Goal: Task Accomplishment & Management: Manage account settings

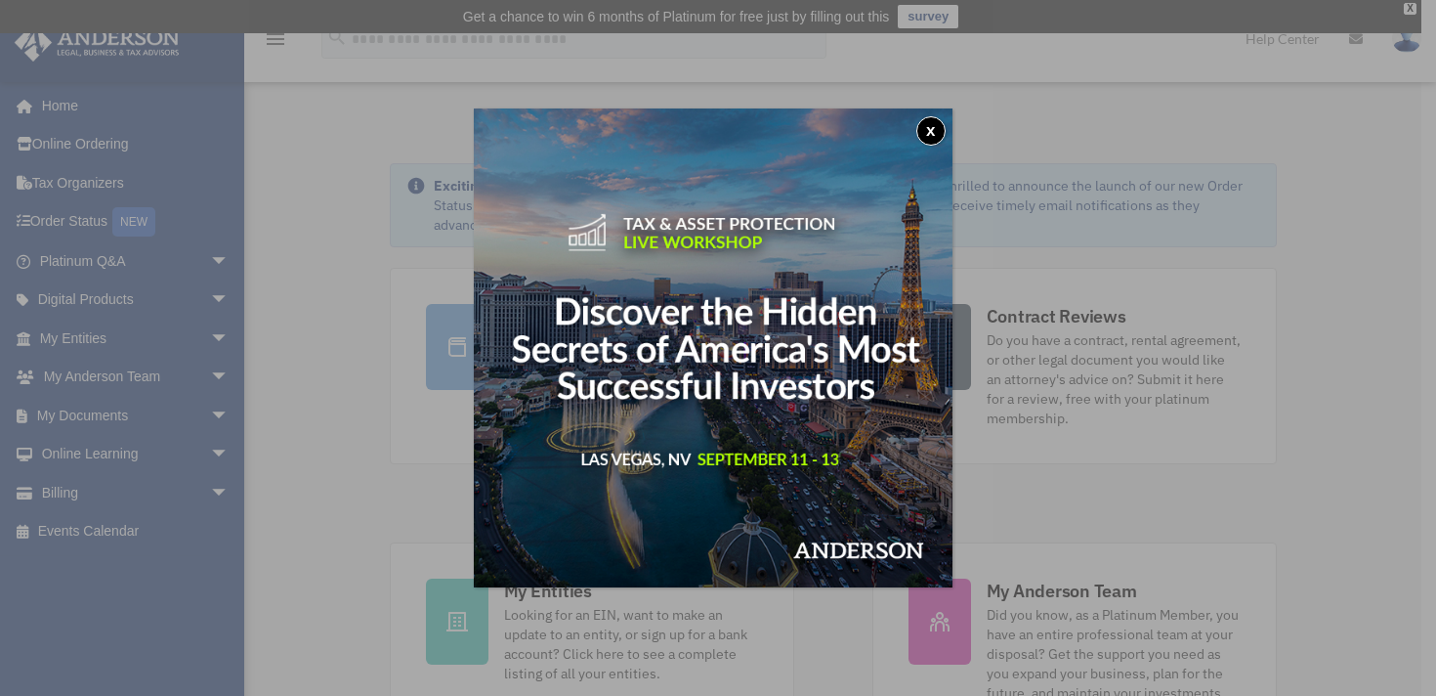
click at [943, 133] on button "x" at bounding box center [930, 130] width 29 height 29
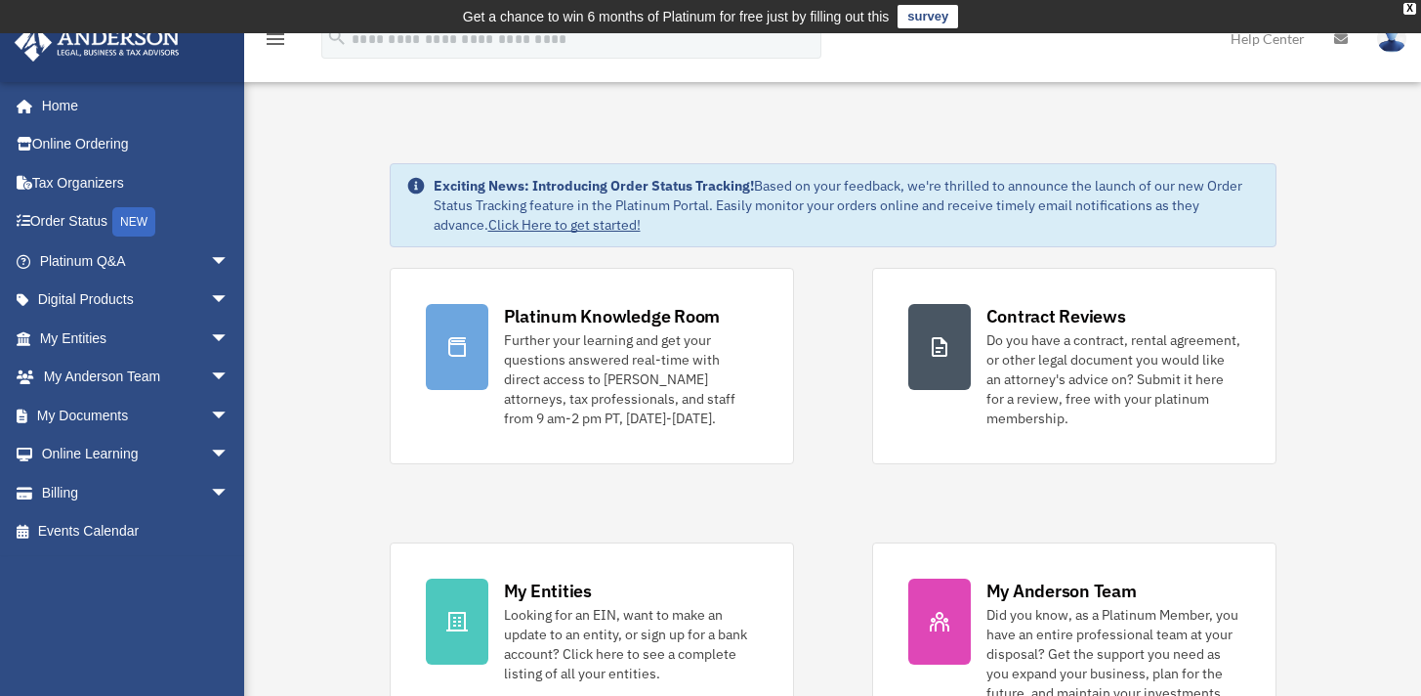
click at [821, 325] on div "Platinum Knowledge Room Further your learning and get your questions answered r…" at bounding box center [833, 513] width 887 height 490
click at [213, 341] on span "arrow_drop_down" at bounding box center [229, 338] width 39 height 40
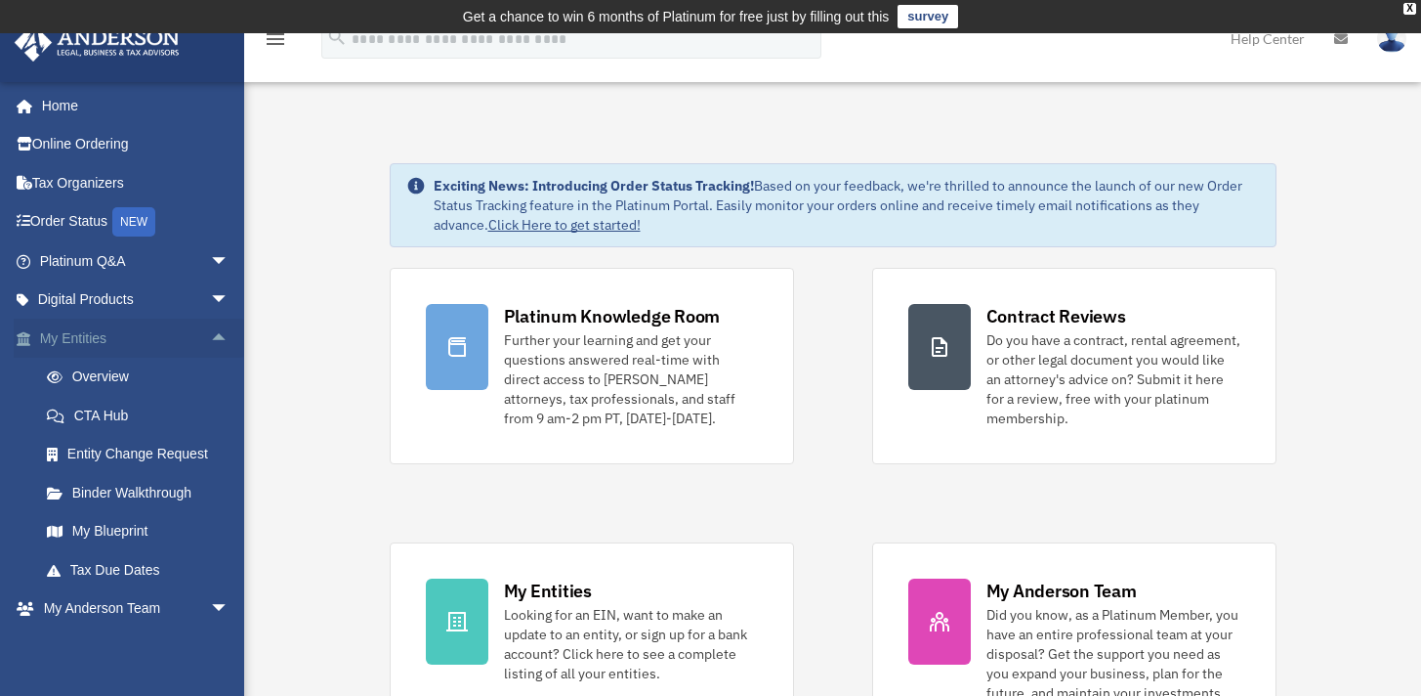
click at [210, 337] on span "arrow_drop_up" at bounding box center [229, 338] width 39 height 40
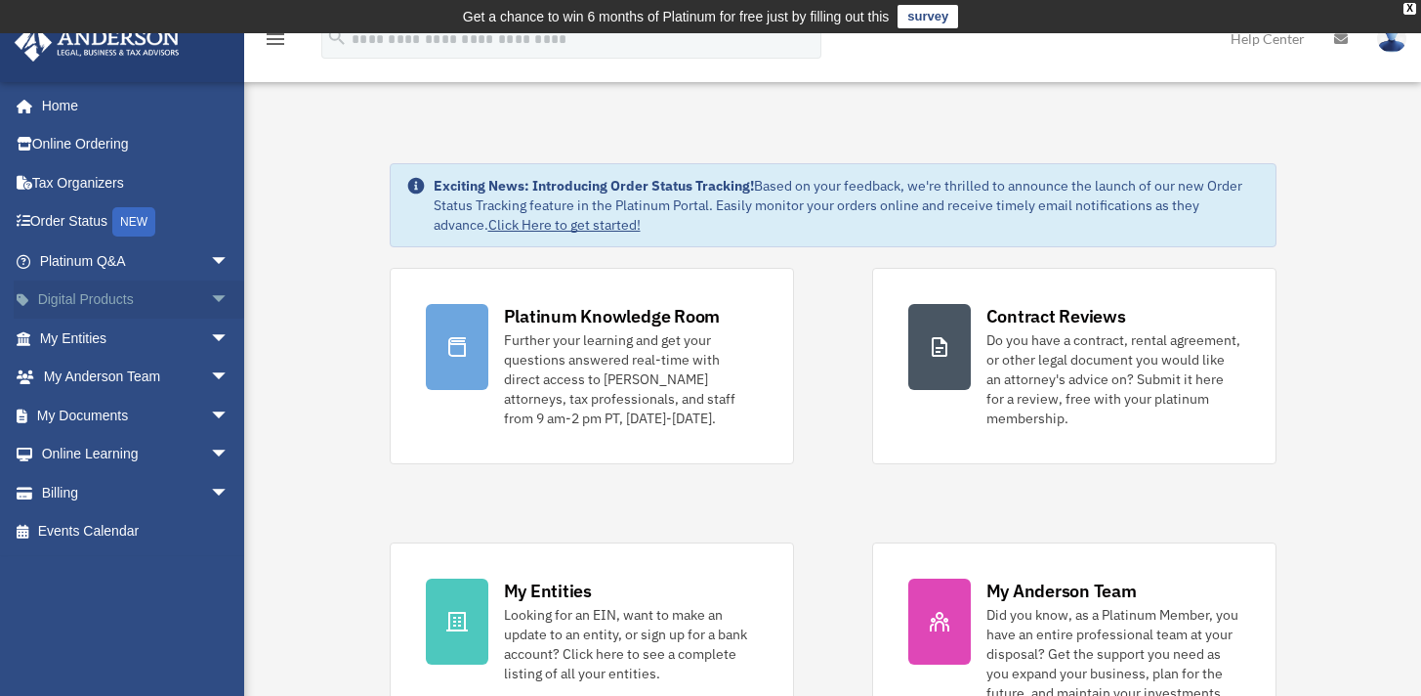
click at [210, 294] on span "arrow_drop_down" at bounding box center [229, 300] width 39 height 40
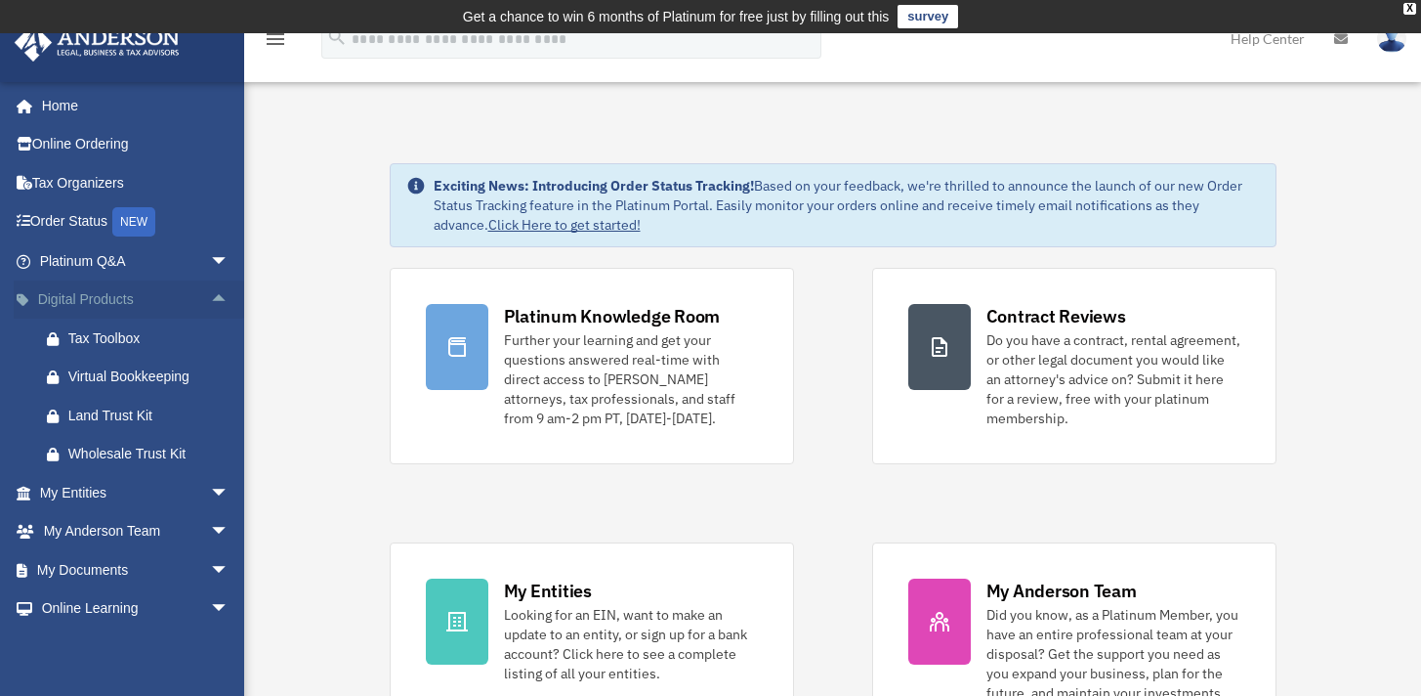
click at [210, 294] on span "arrow_drop_up" at bounding box center [229, 300] width 39 height 40
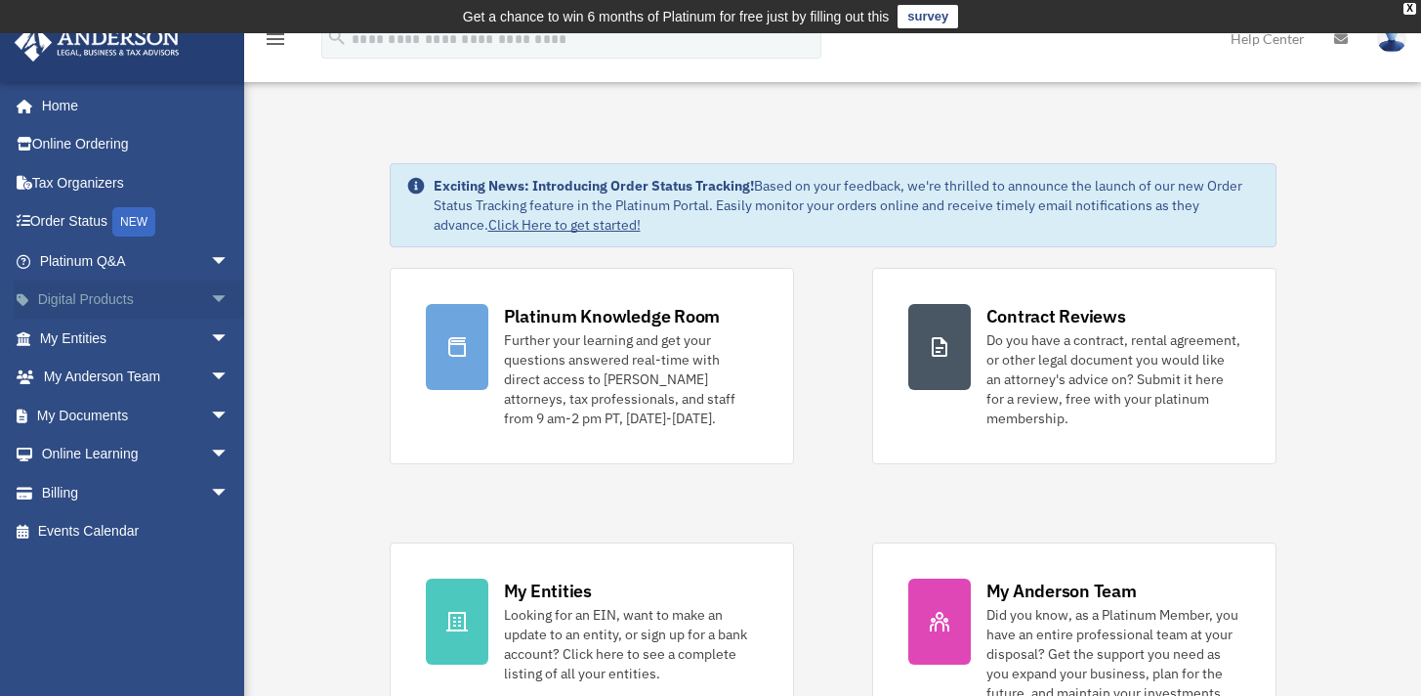
click at [210, 294] on span "arrow_drop_down" at bounding box center [229, 300] width 39 height 40
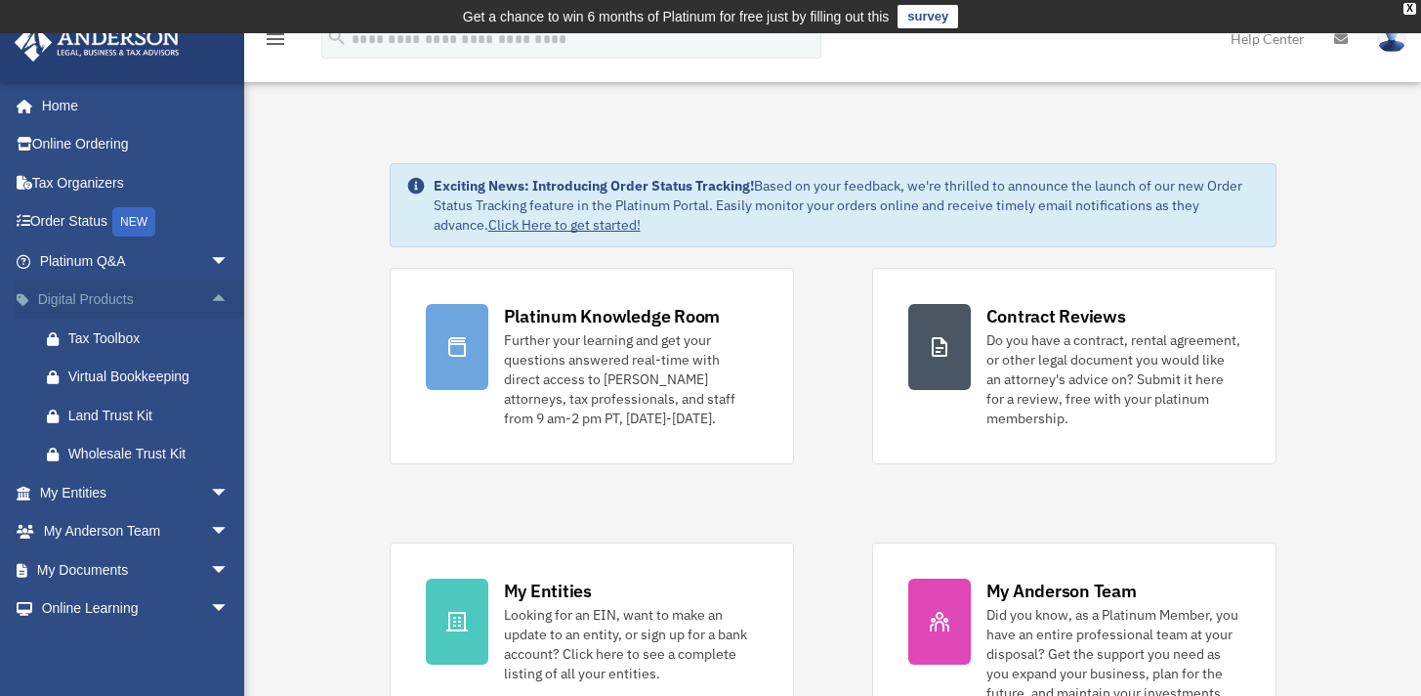
click at [210, 294] on span "arrow_drop_up" at bounding box center [229, 300] width 39 height 40
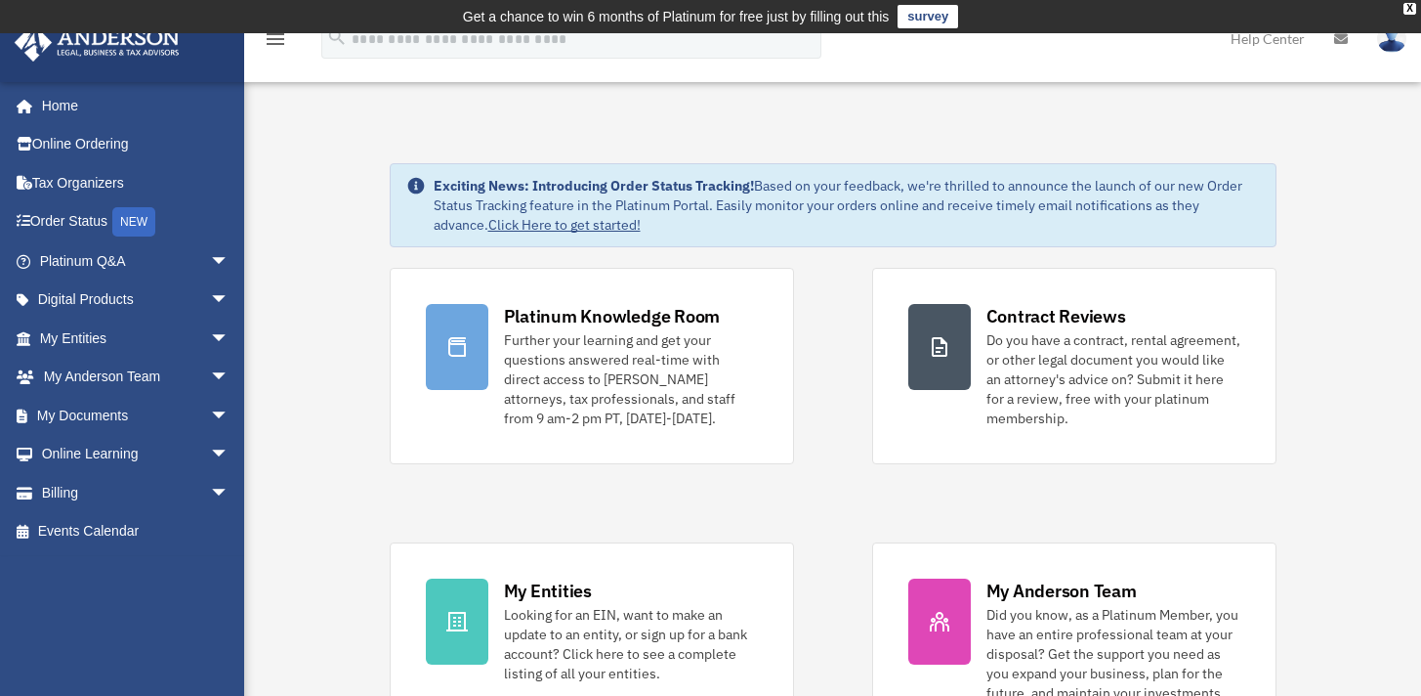
click at [1413, 10] on div "X" at bounding box center [1410, 9] width 13 height 12
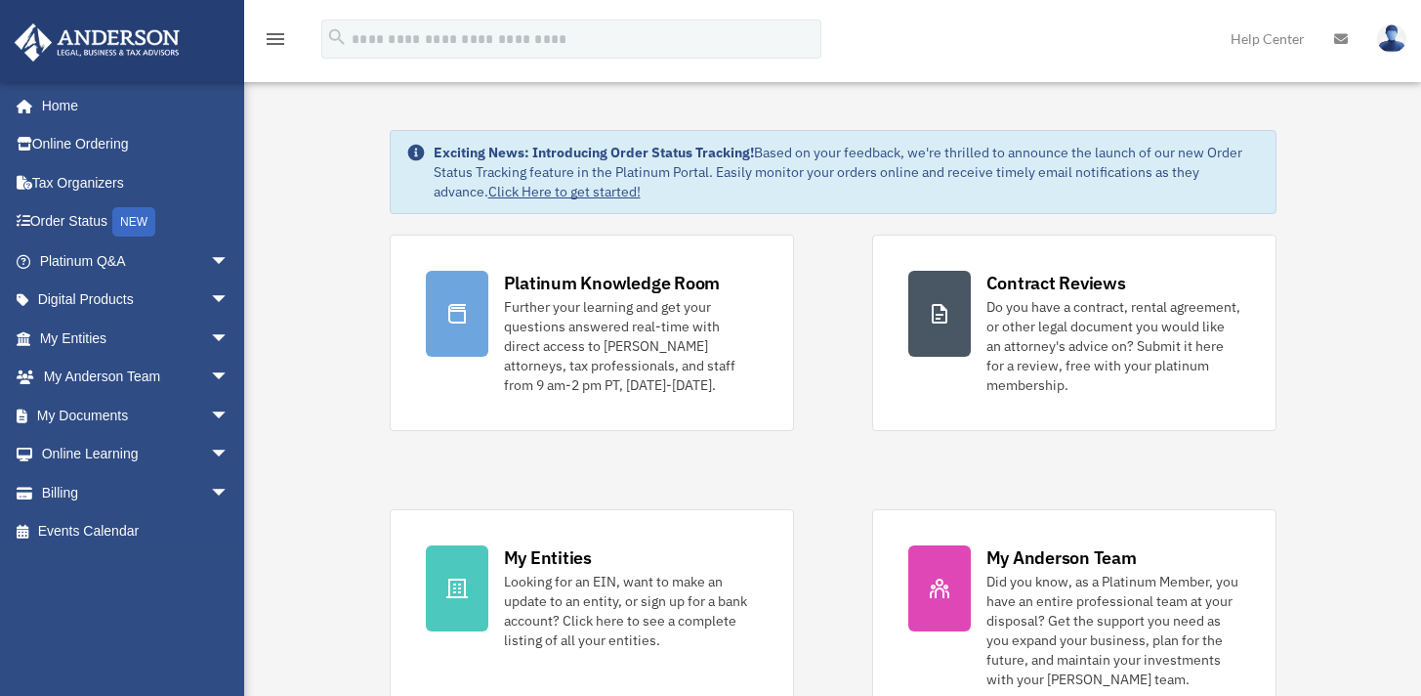
click at [210, 270] on span "arrow_drop_down" at bounding box center [229, 261] width 39 height 40
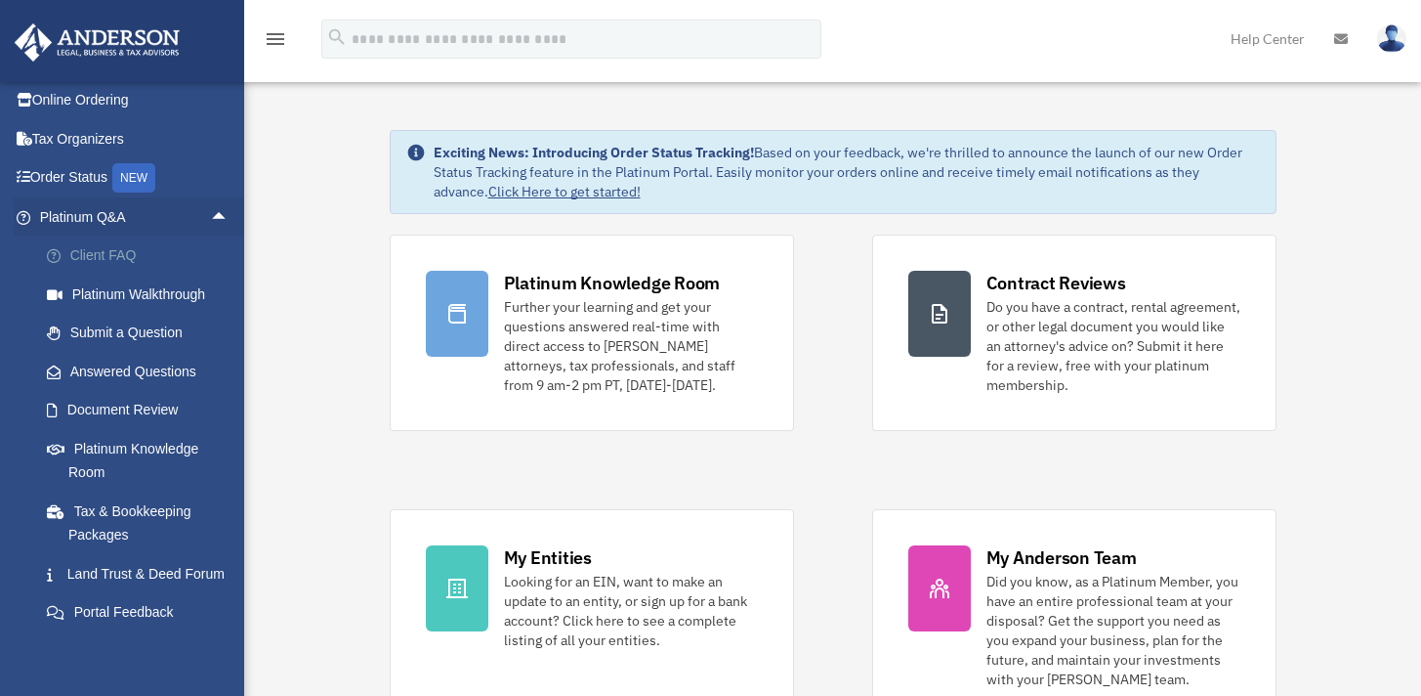
scroll to position [130, 0]
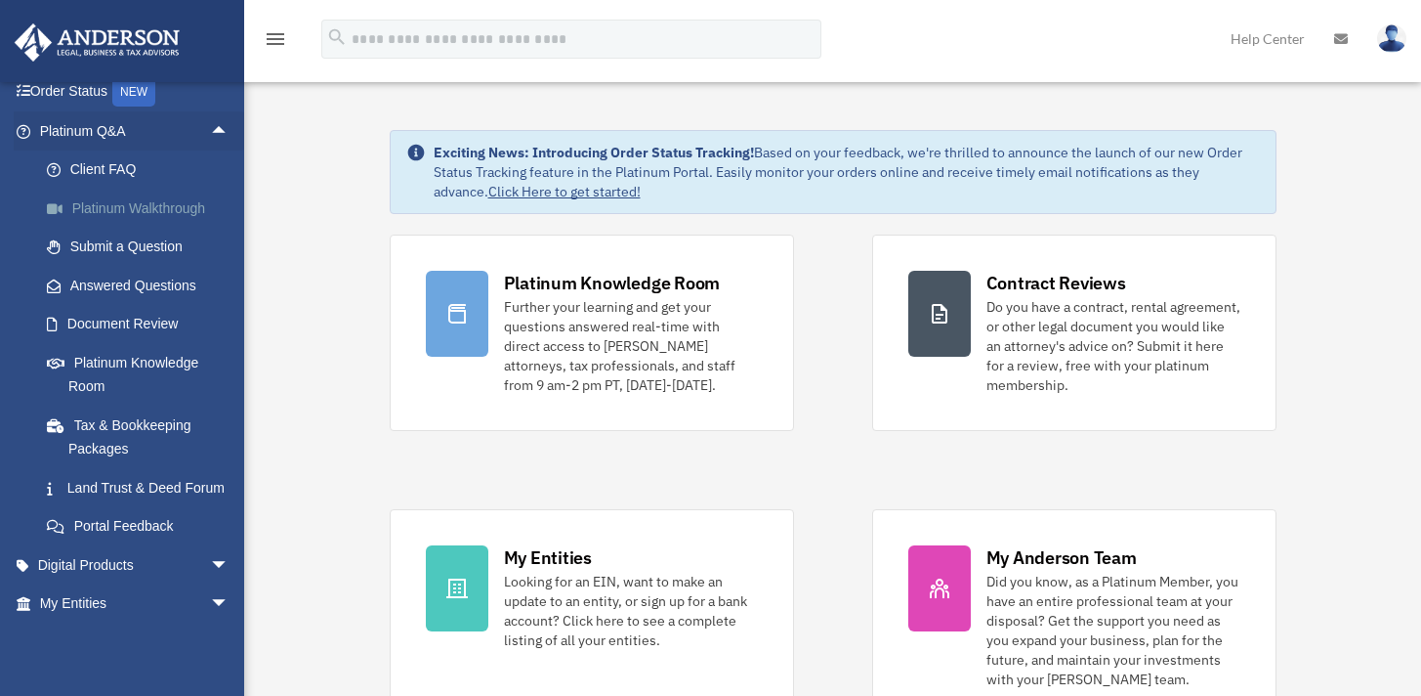
click at [175, 193] on link "Platinum Walkthrough" at bounding box center [143, 208] width 232 height 39
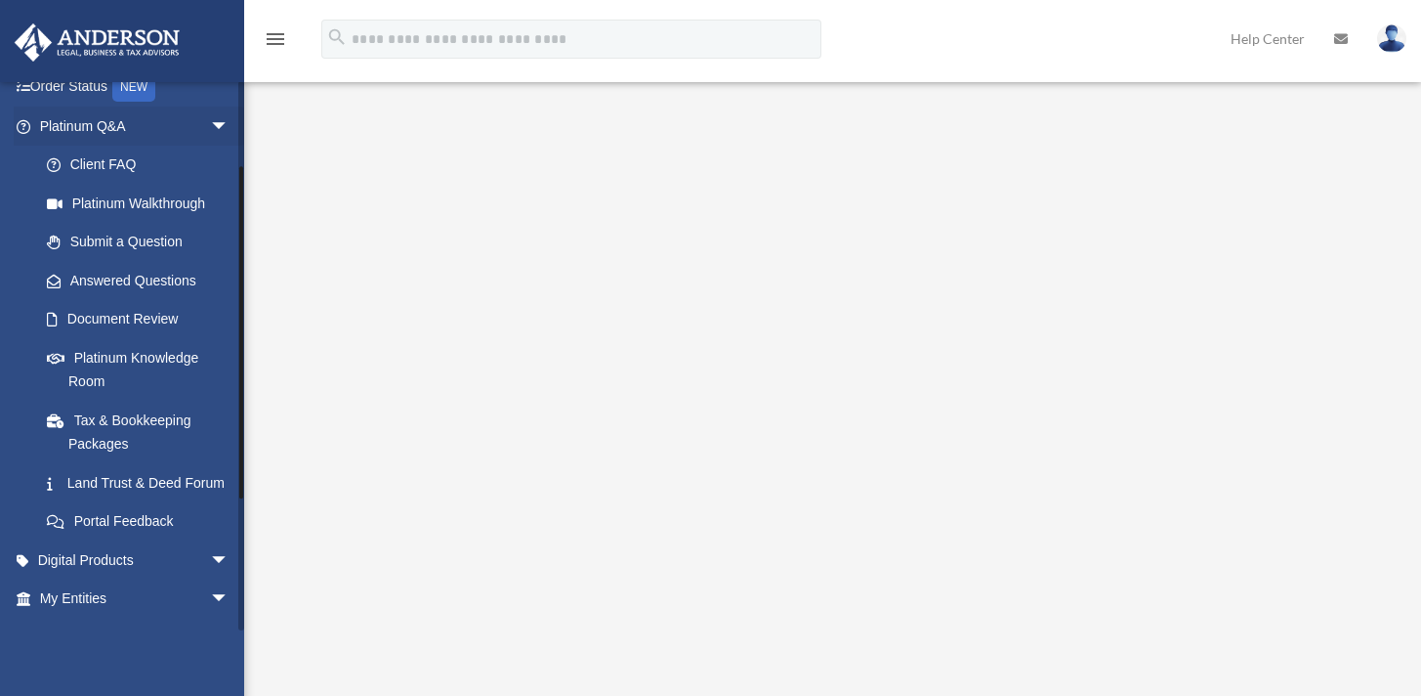
scroll to position [135, 0]
click at [129, 276] on link "Answered Questions" at bounding box center [143, 280] width 232 height 39
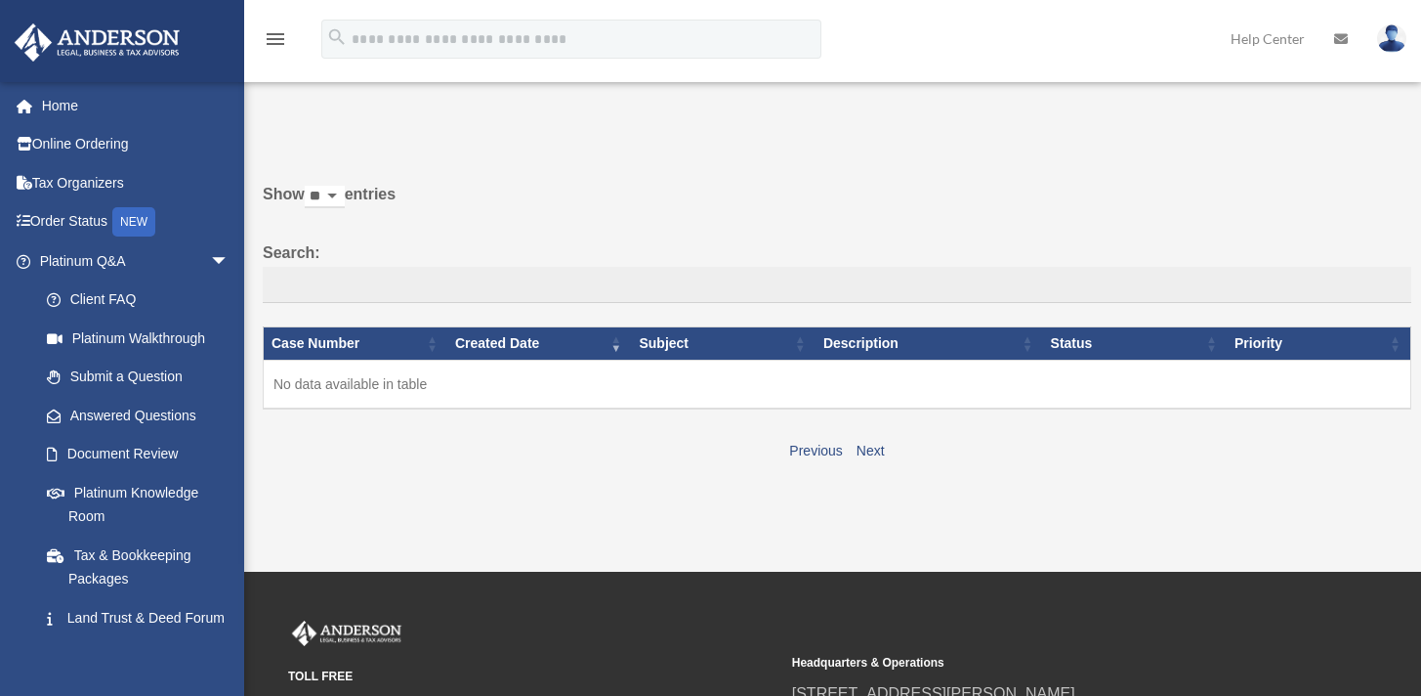
click at [409, 447] on div "Previous Next" at bounding box center [837, 448] width 1149 height 31
click at [155, 416] on link "Answered Questions" at bounding box center [143, 415] width 232 height 39
click at [149, 370] on link "Submit a Question" at bounding box center [143, 377] width 232 height 39
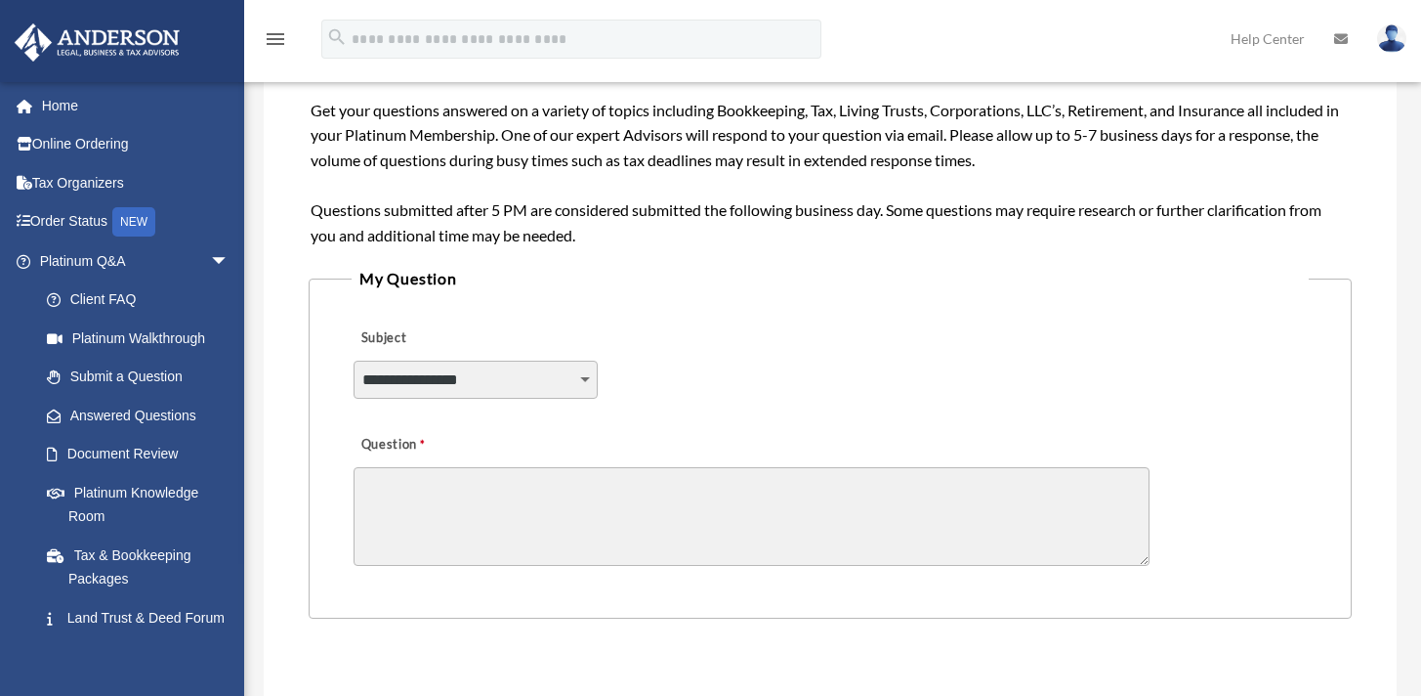
scroll to position [323, 0]
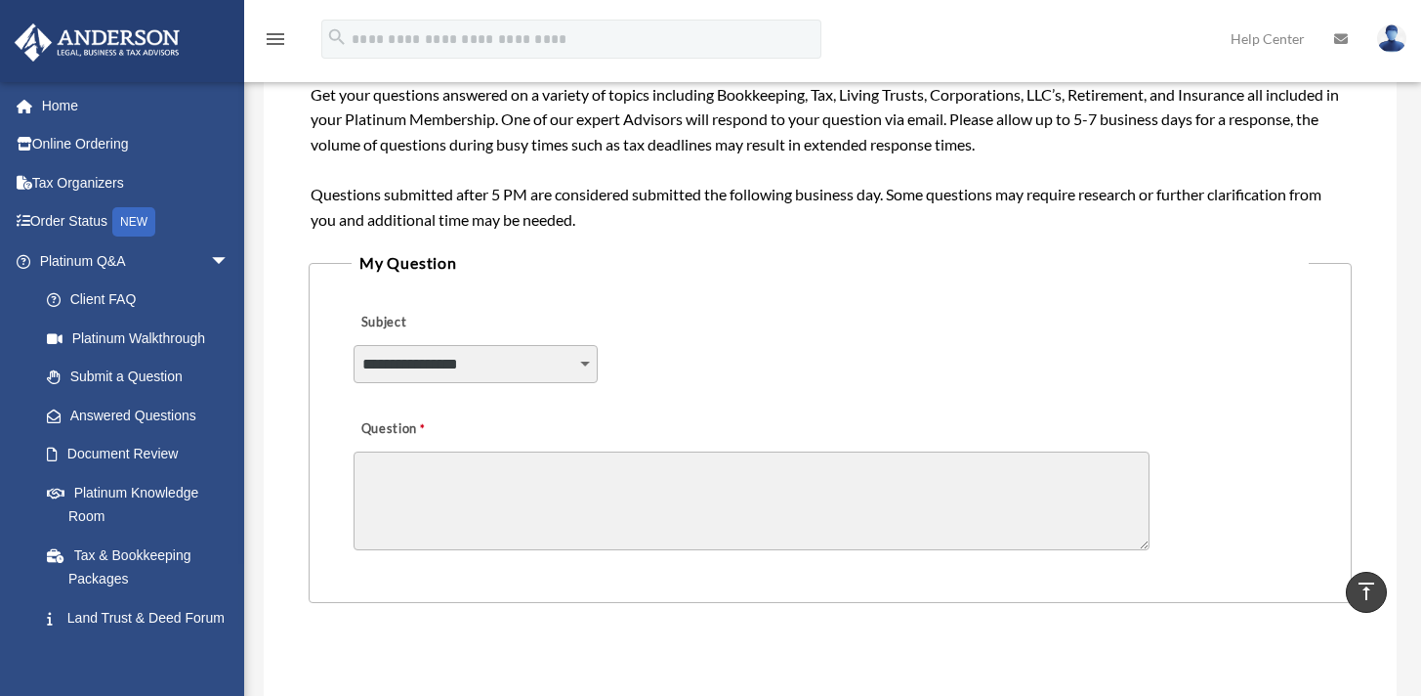
click at [463, 370] on select "**********" at bounding box center [476, 363] width 244 height 37
click at [354, 345] on select "**********" at bounding box center [476, 363] width 244 height 37
click at [636, 317] on div "**********" at bounding box center [830, 351] width 957 height 106
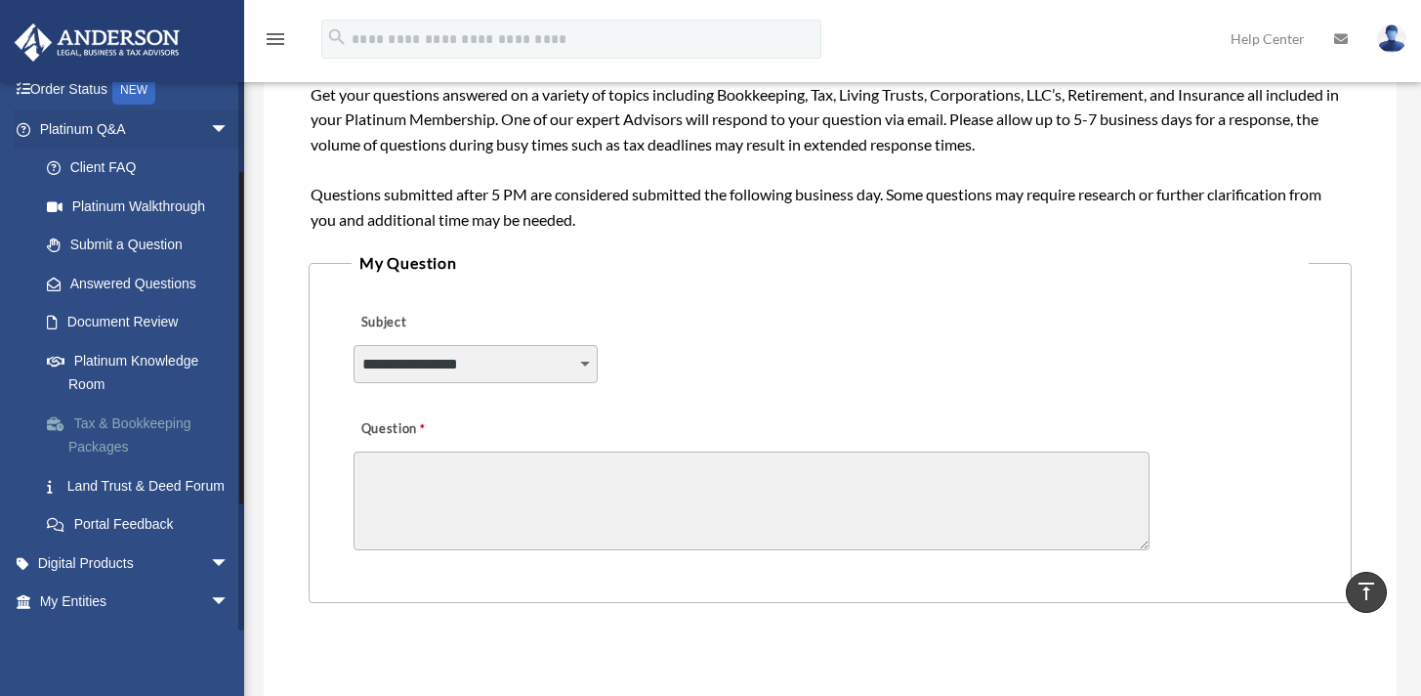
scroll to position [117, 0]
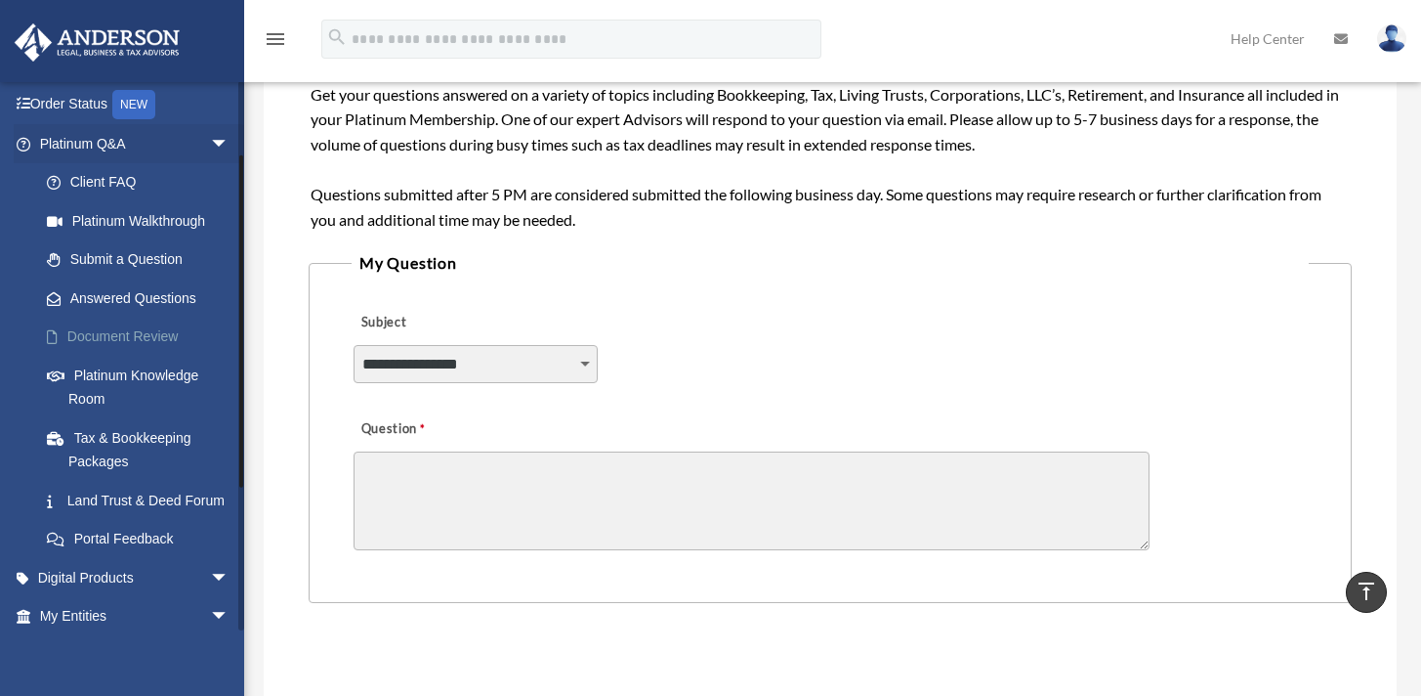
click at [140, 338] on link "Document Review" at bounding box center [143, 336] width 232 height 39
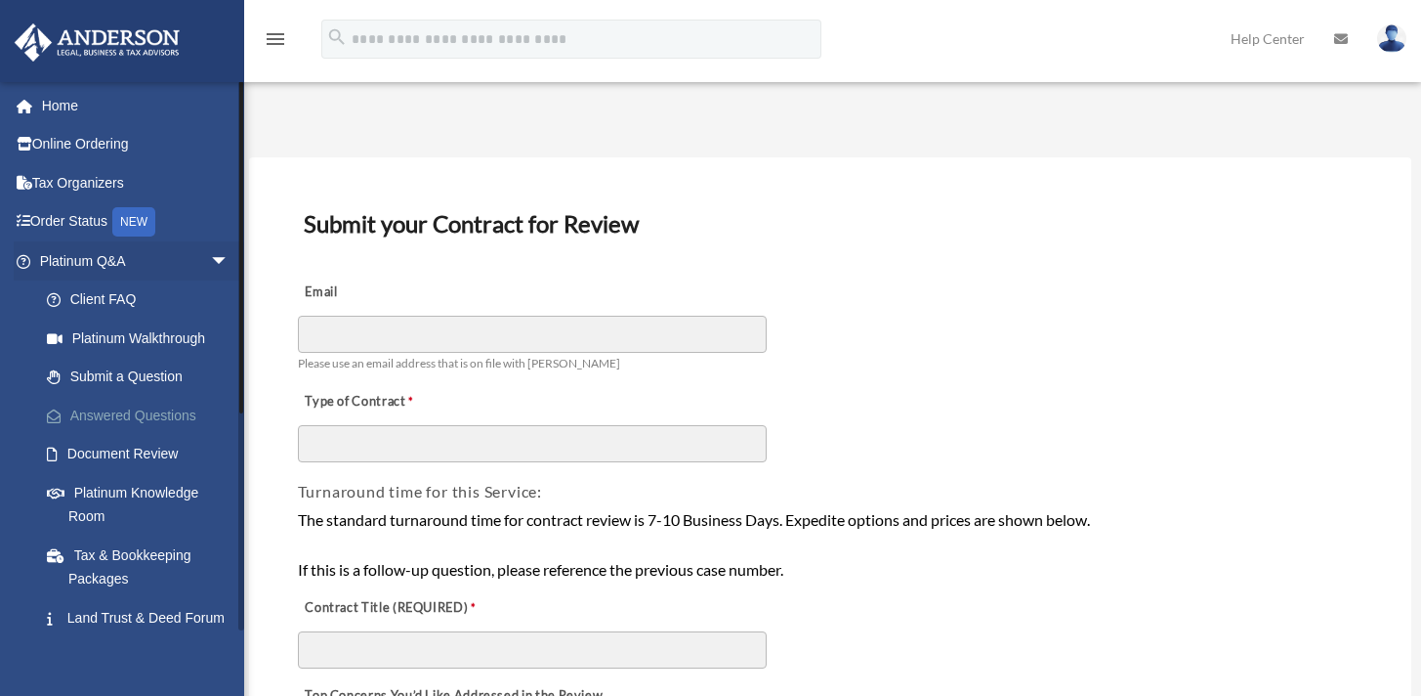
click at [202, 417] on link "Answered Questions" at bounding box center [143, 415] width 232 height 39
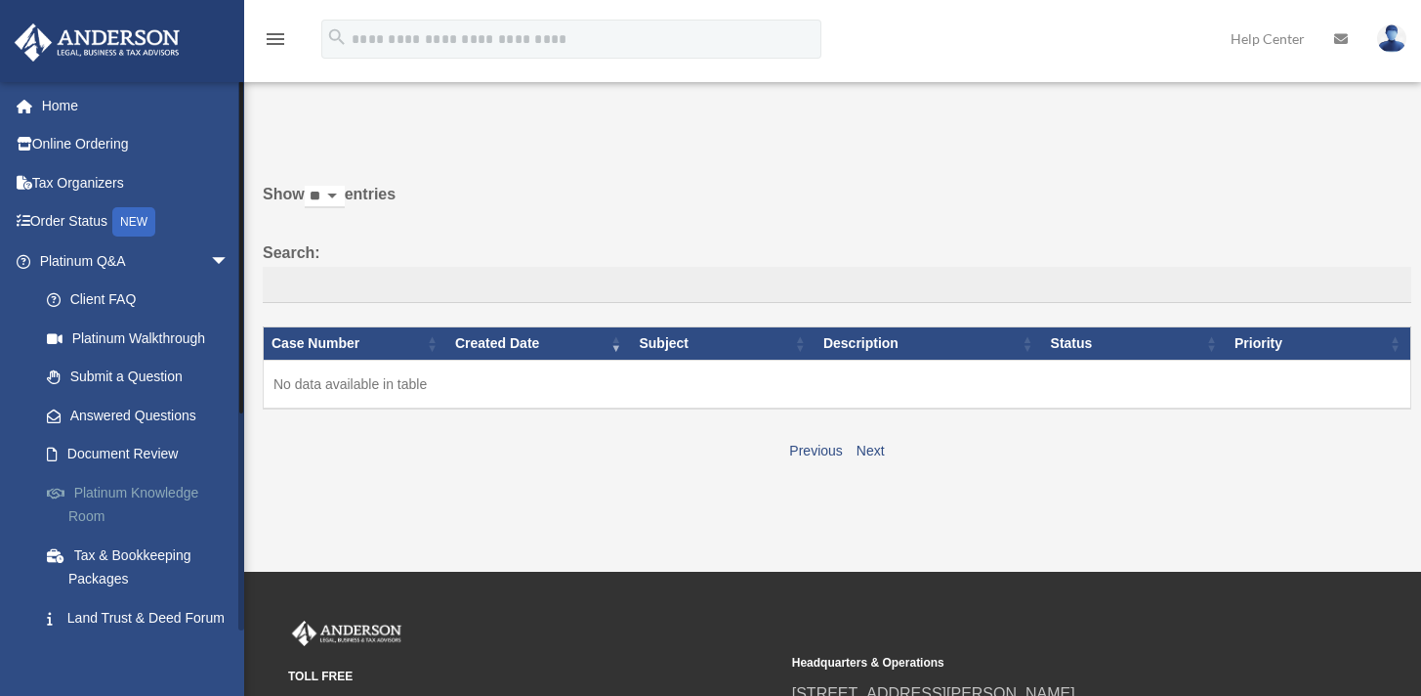
click at [119, 504] on link "Platinum Knowledge Room" at bounding box center [143, 504] width 232 height 63
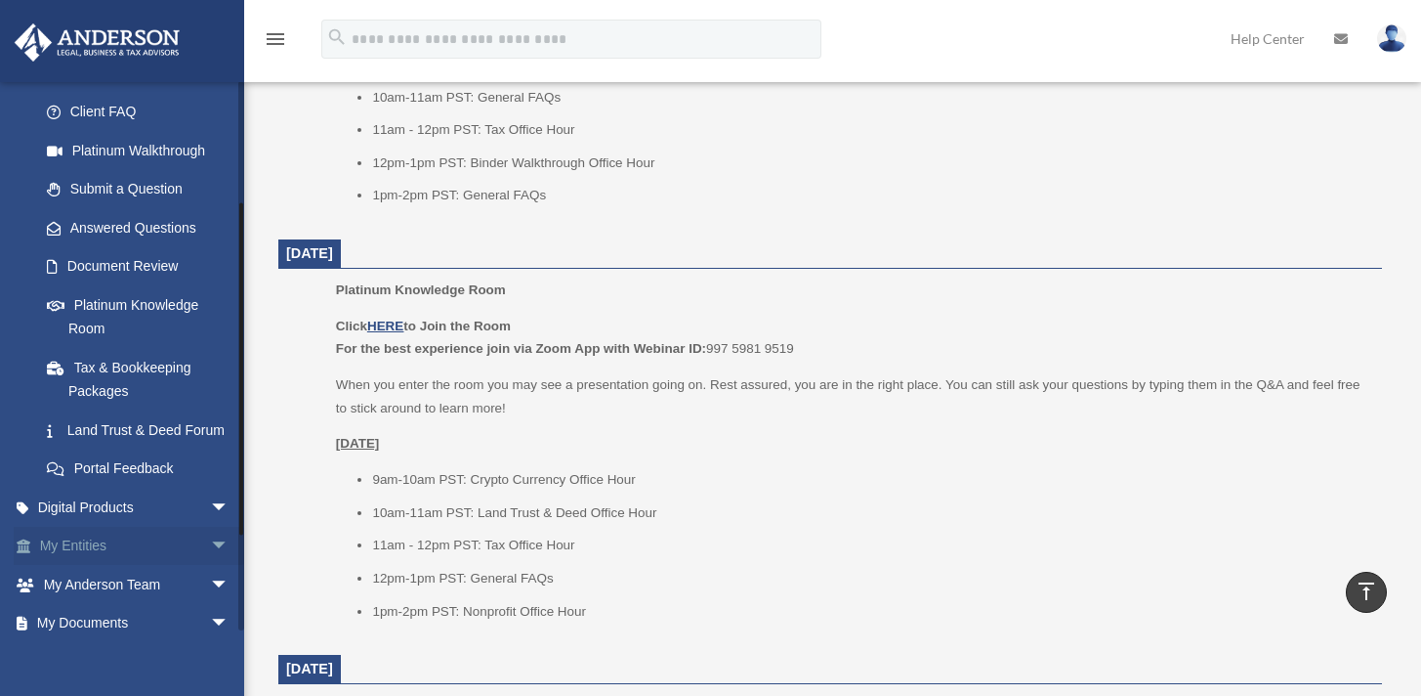
scroll to position [192, 0]
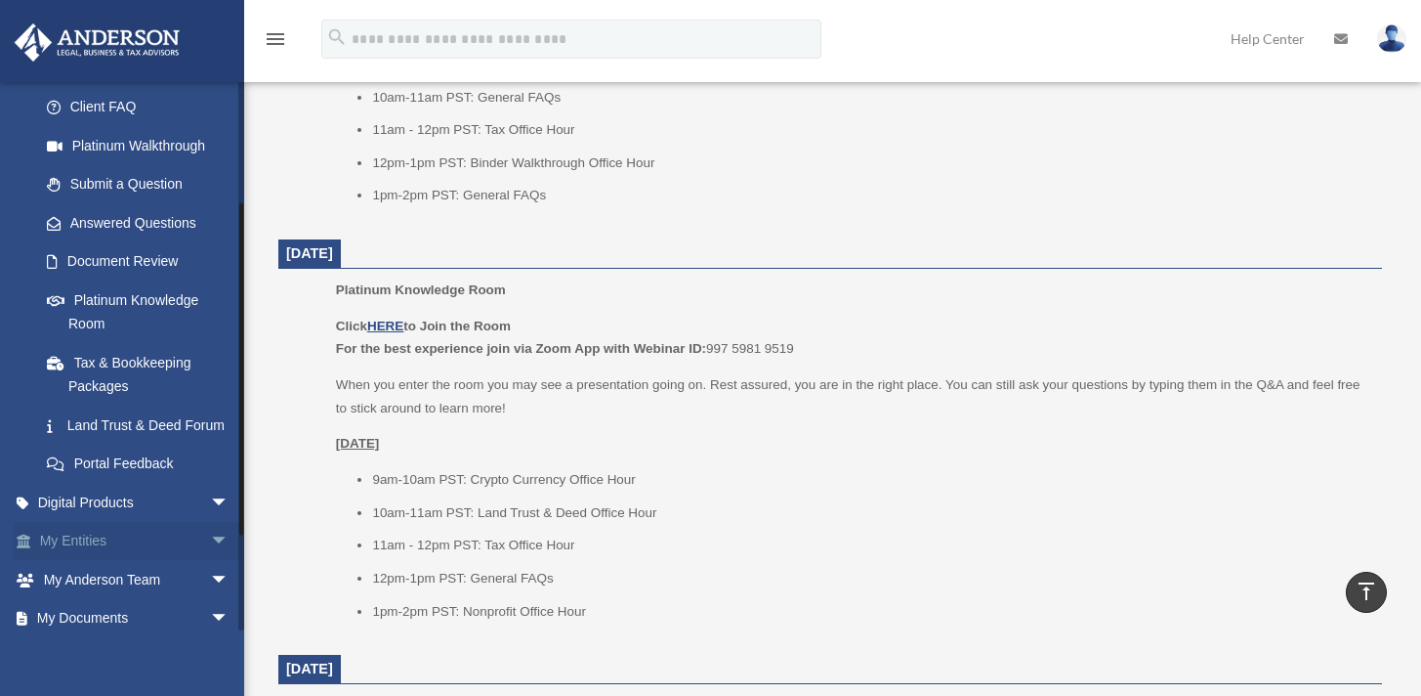
click at [106, 553] on link "My Entities arrow_drop_down" at bounding box center [136, 541] width 245 height 39
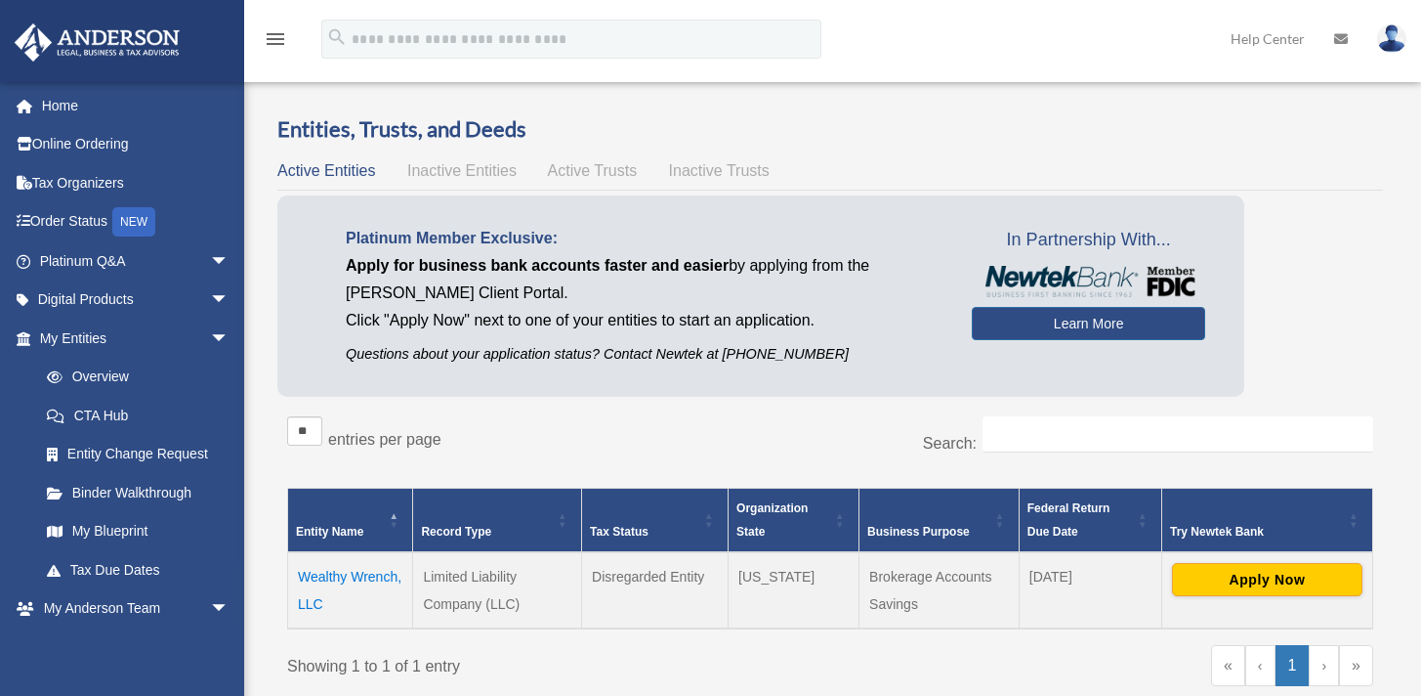
click at [352, 582] on td "Wealthy Wrench, LLC" at bounding box center [350, 590] width 125 height 76
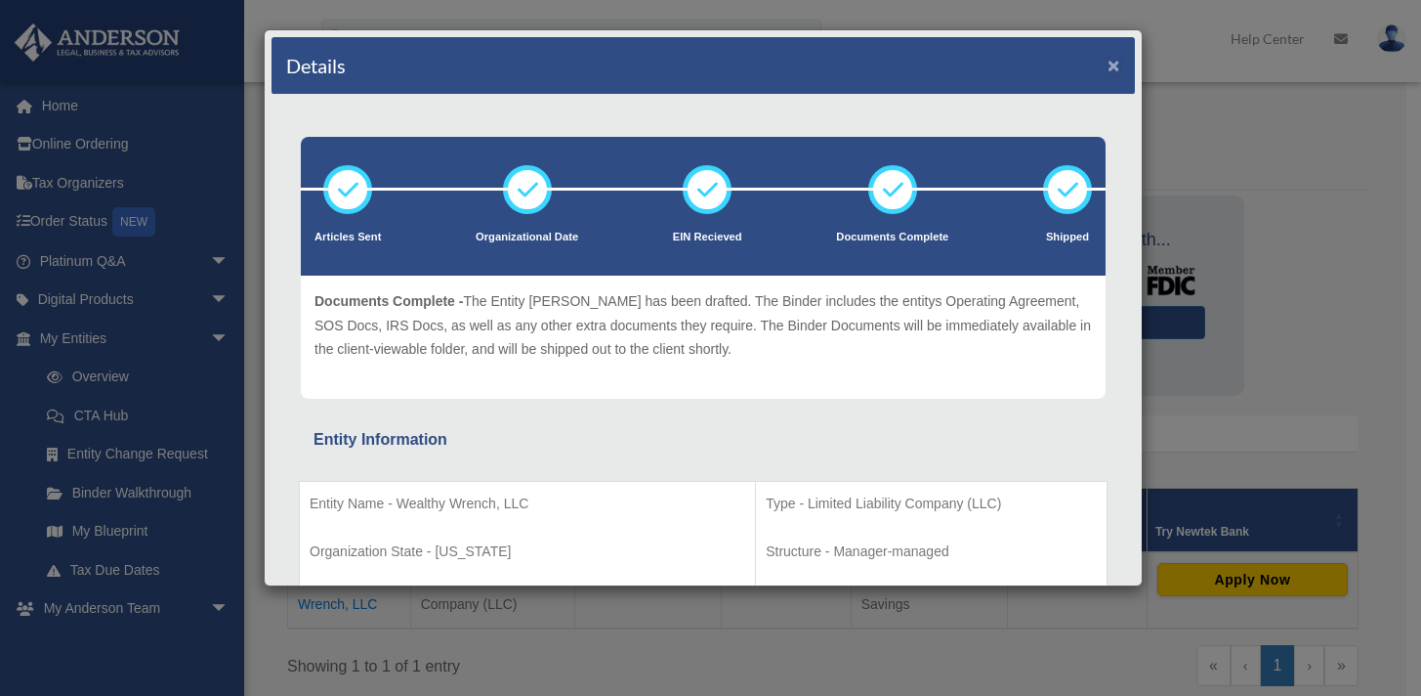
click at [1108, 70] on button "×" at bounding box center [1114, 65] width 13 height 21
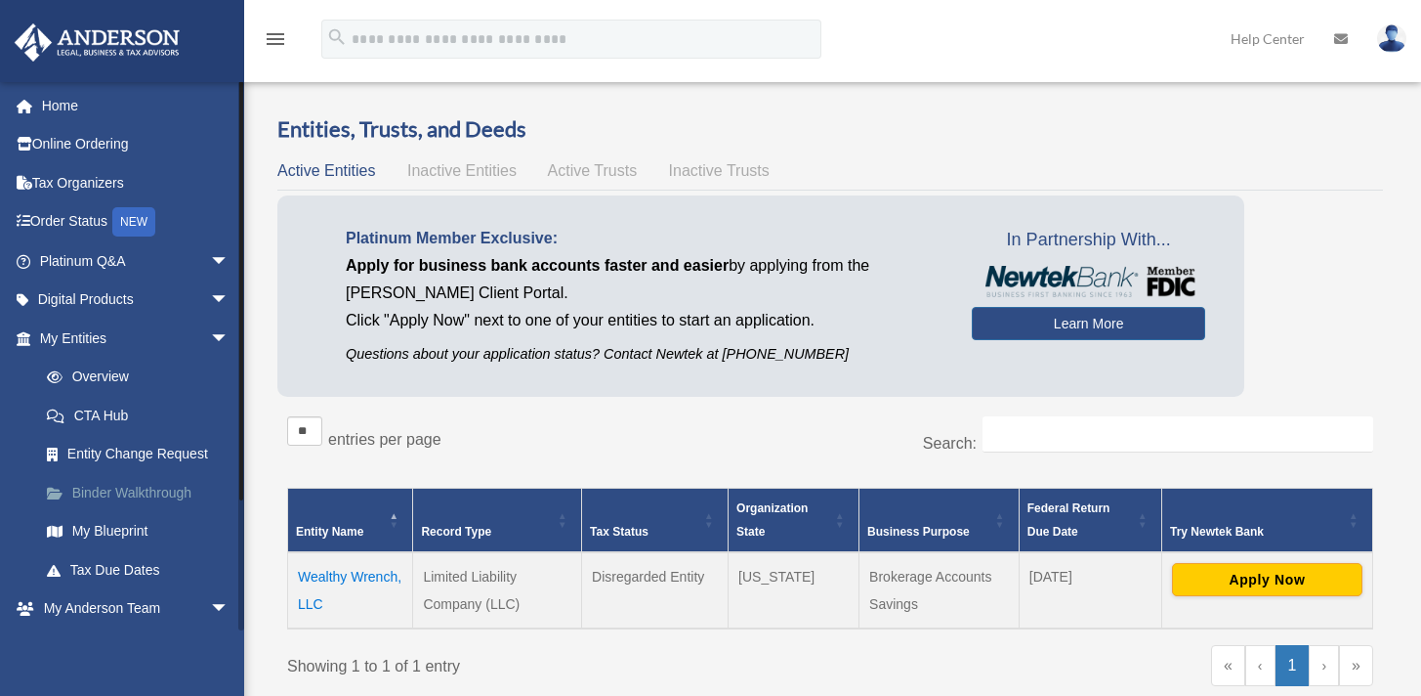
click at [116, 487] on link "Binder Walkthrough" at bounding box center [143, 492] width 232 height 39
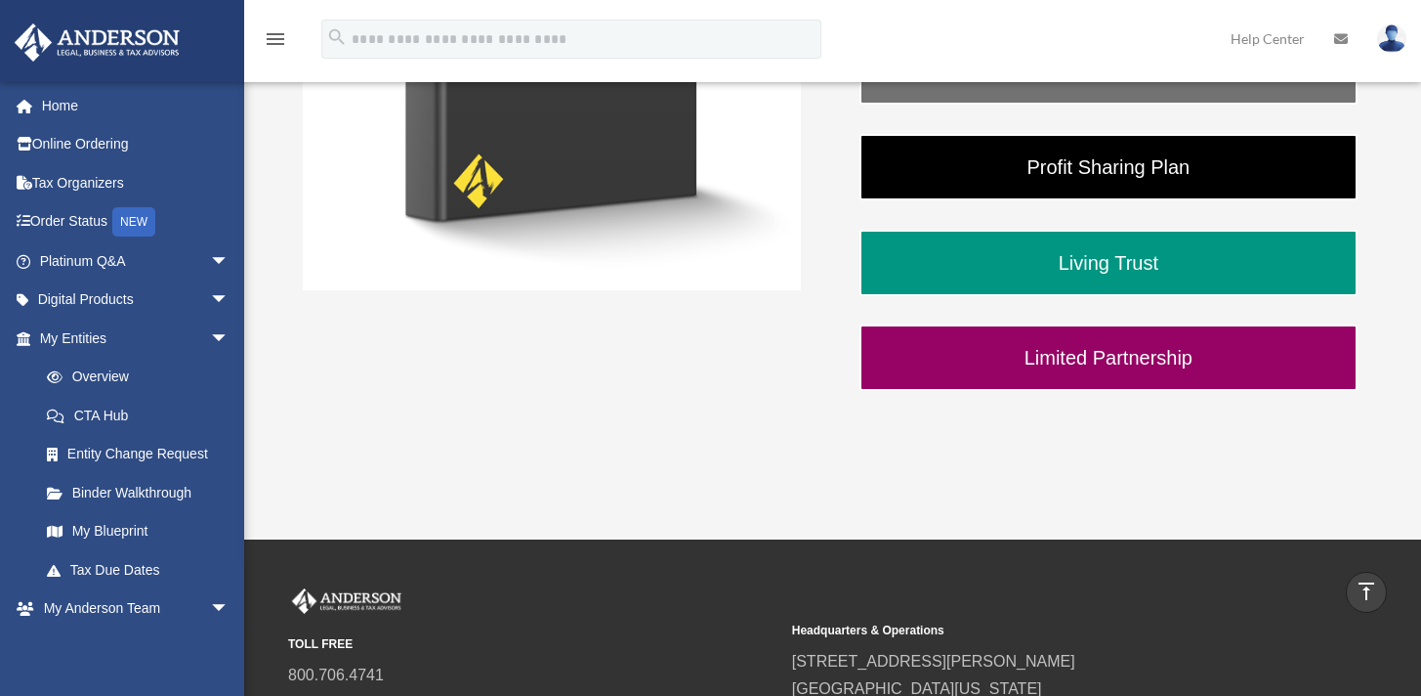
scroll to position [326, 0]
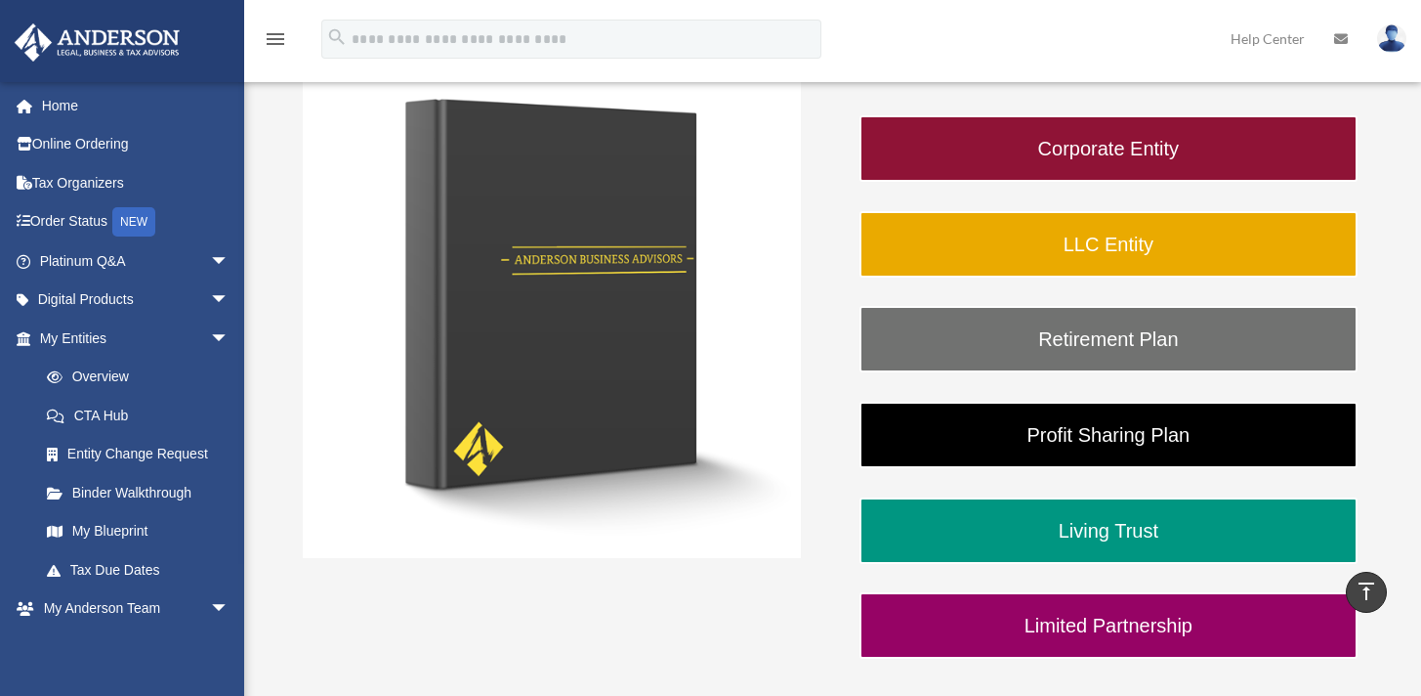
click at [843, 240] on div "Please Choose What Type of Entity You Are Reviewing Corporate Entity LLC Entity…" at bounding box center [830, 359] width 1055 height 646
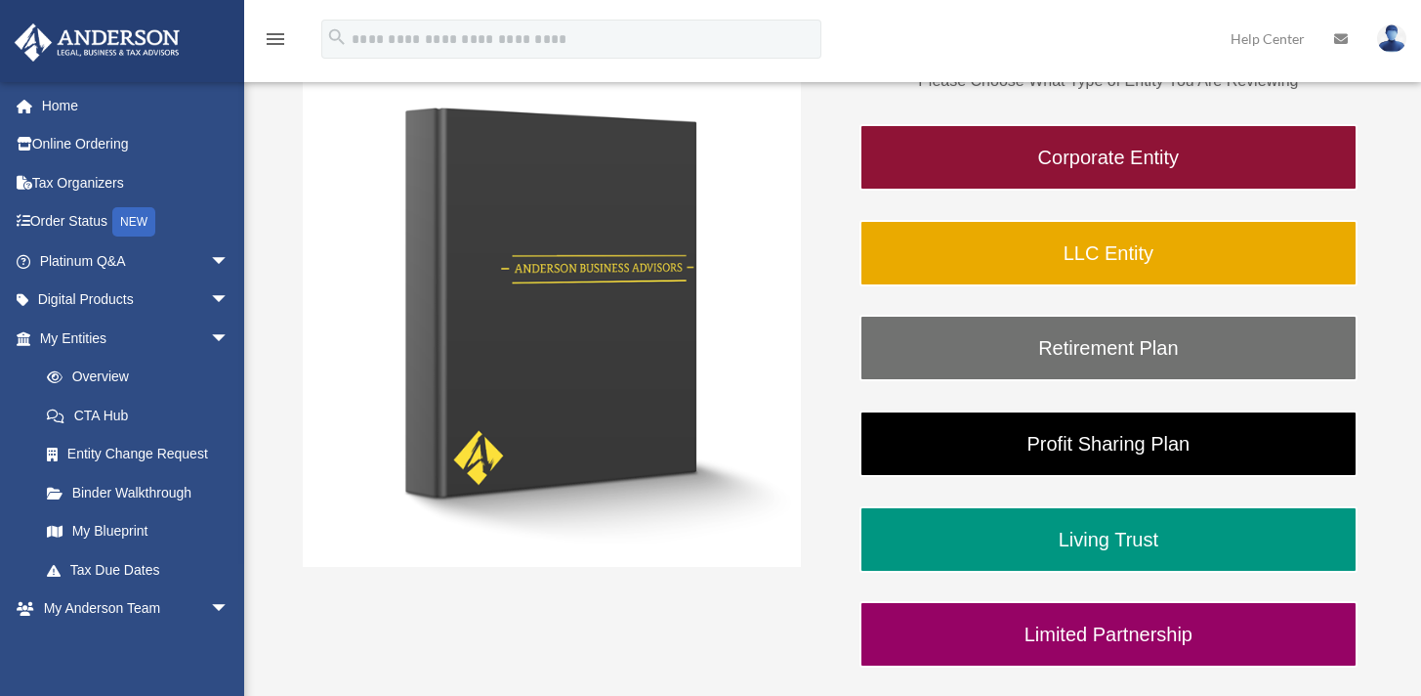
scroll to position [320, 0]
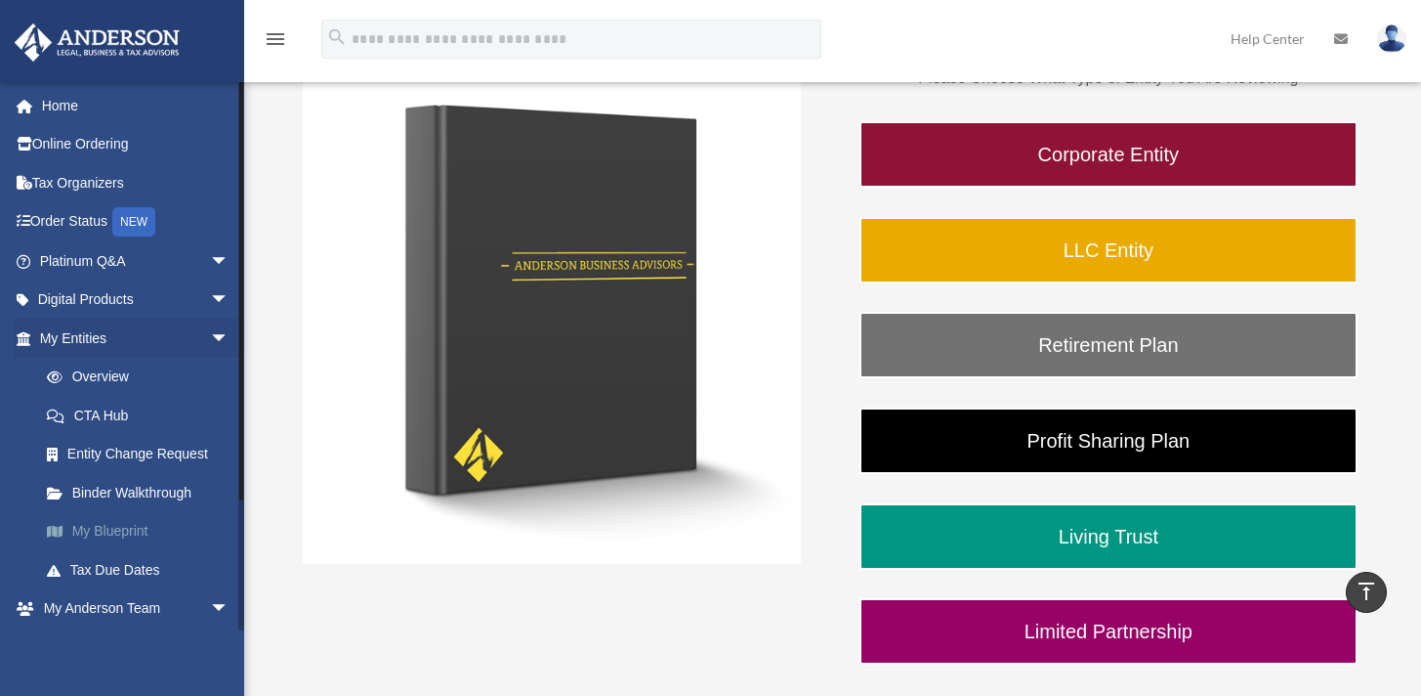
click at [133, 534] on link "My Blueprint" at bounding box center [143, 531] width 232 height 39
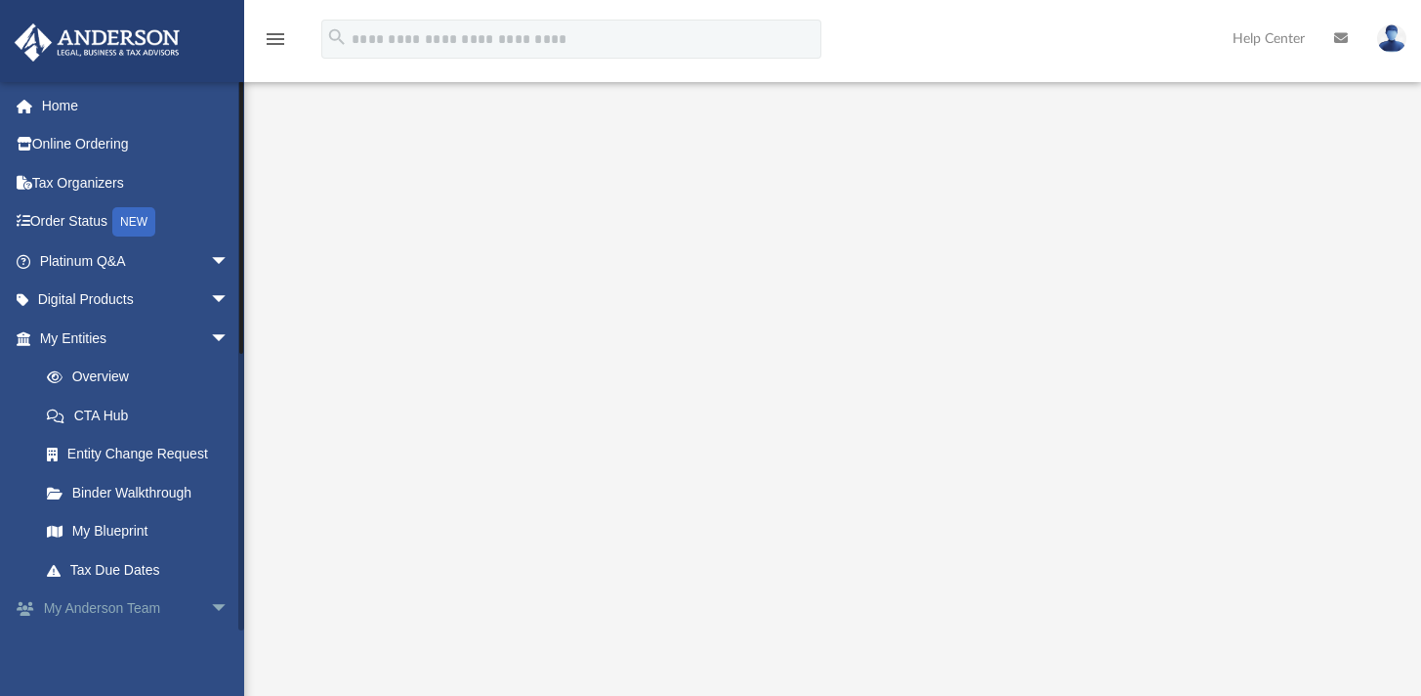
click at [211, 608] on span "arrow_drop_down" at bounding box center [229, 609] width 39 height 40
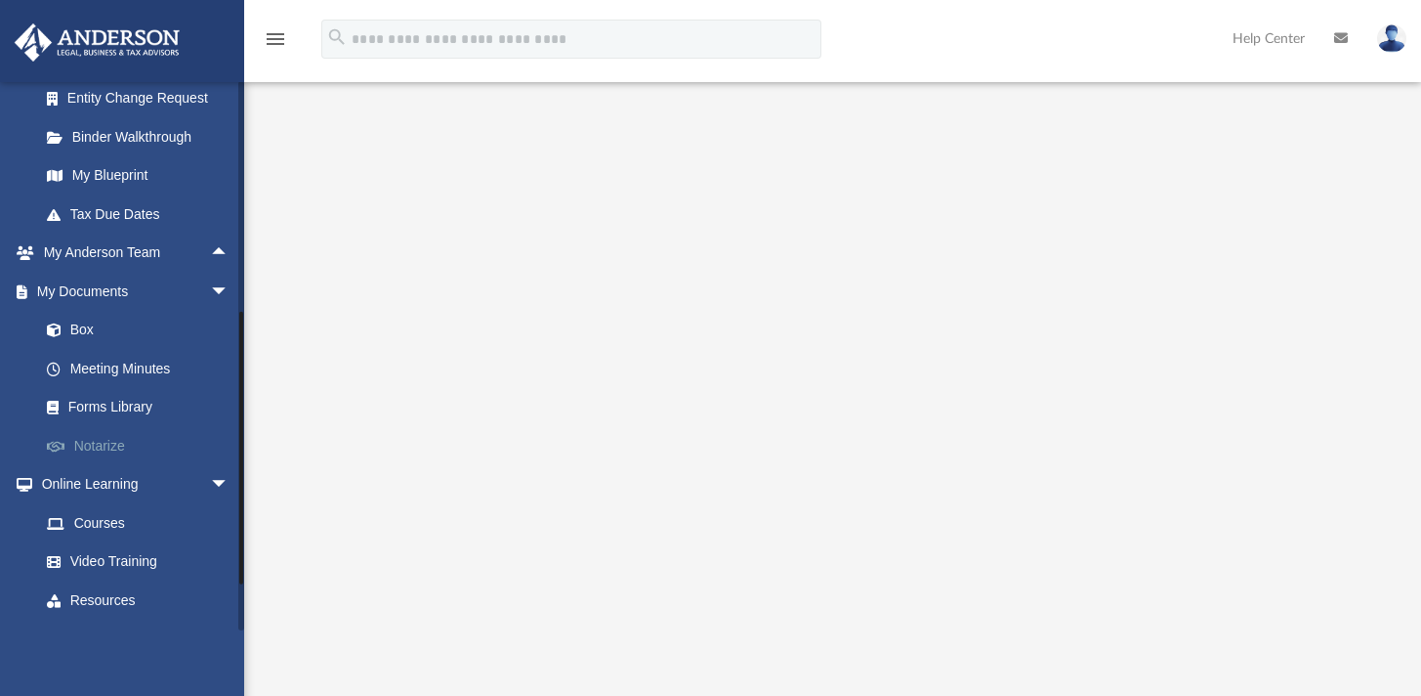
scroll to position [426, 0]
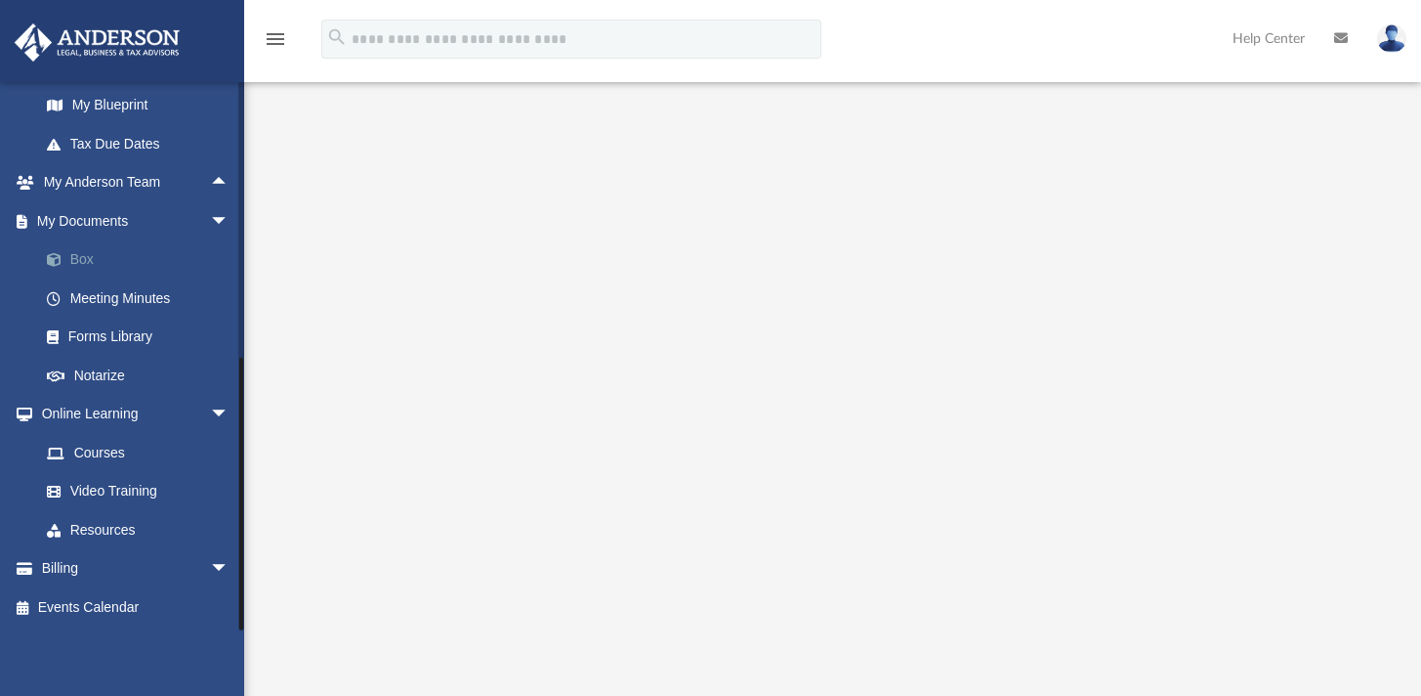
click at [81, 265] on link "Box" at bounding box center [143, 259] width 232 height 39
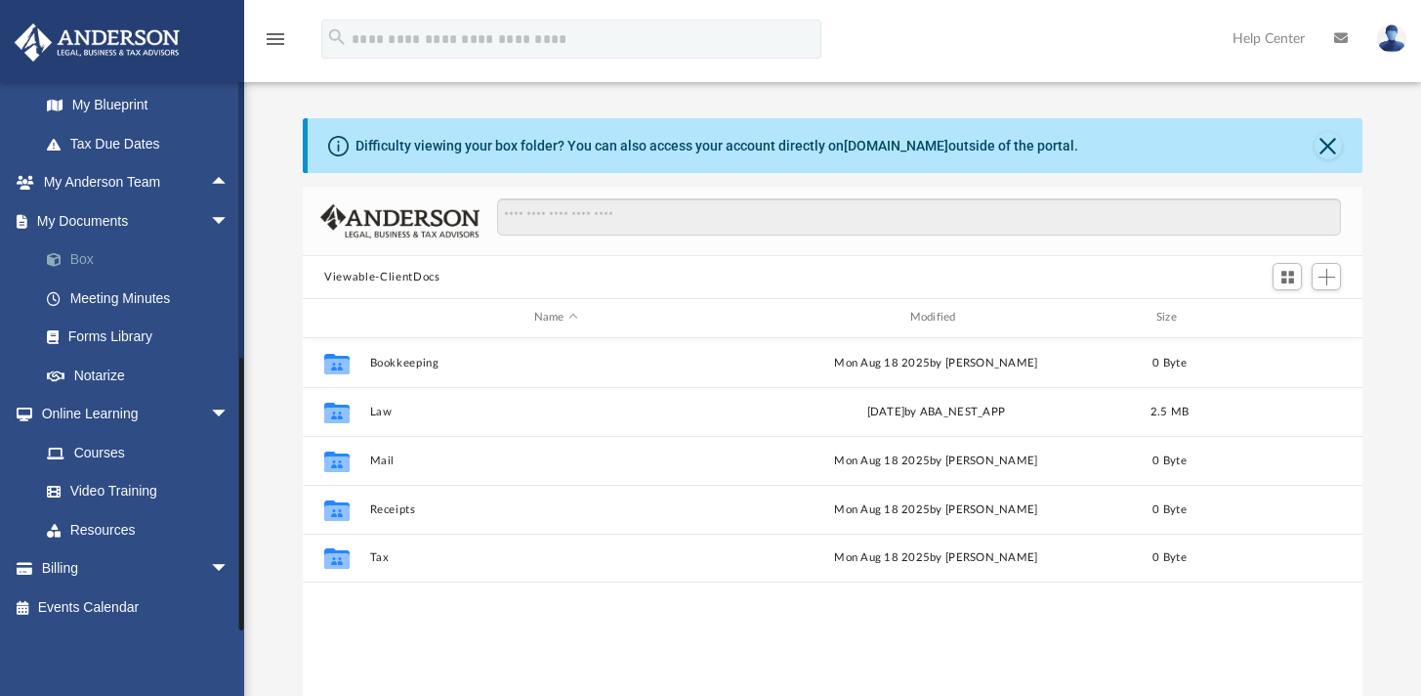
scroll to position [429, 1044]
click at [97, 301] on link "Meeting Minutes" at bounding box center [143, 297] width 232 height 39
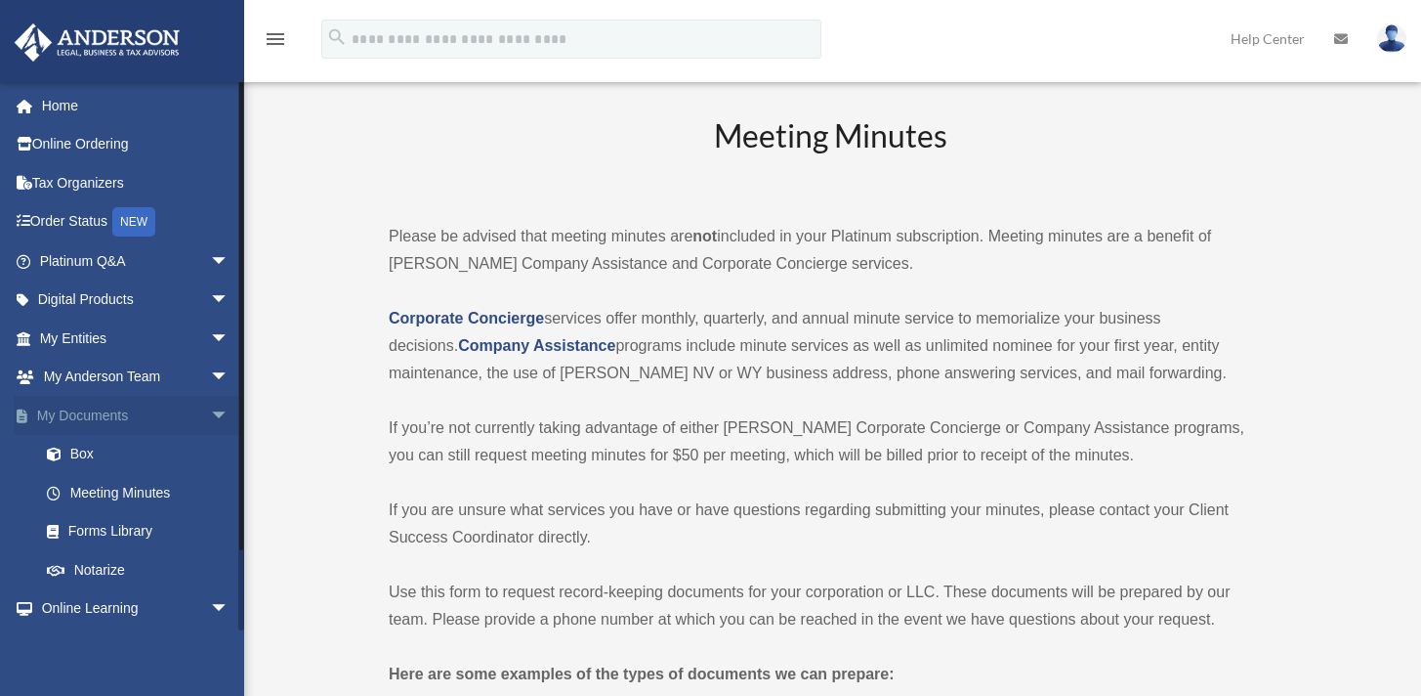
click at [213, 414] on span "arrow_drop_down" at bounding box center [229, 416] width 39 height 40
click at [211, 414] on span "arrow_drop_up" at bounding box center [229, 416] width 39 height 40
click at [211, 378] on span "arrow_drop_down" at bounding box center [229, 378] width 39 height 40
click at [137, 415] on link "My Anderson Team" at bounding box center [143, 415] width 232 height 39
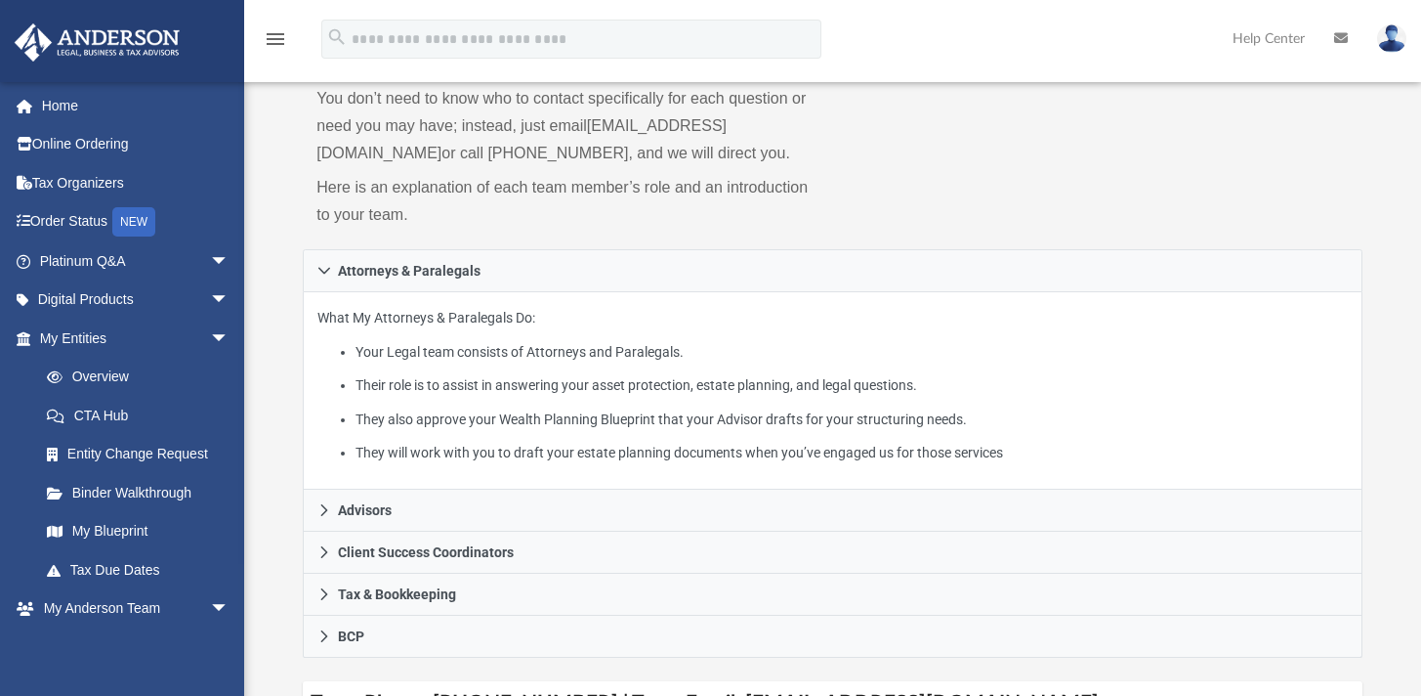
scroll to position [187, 0]
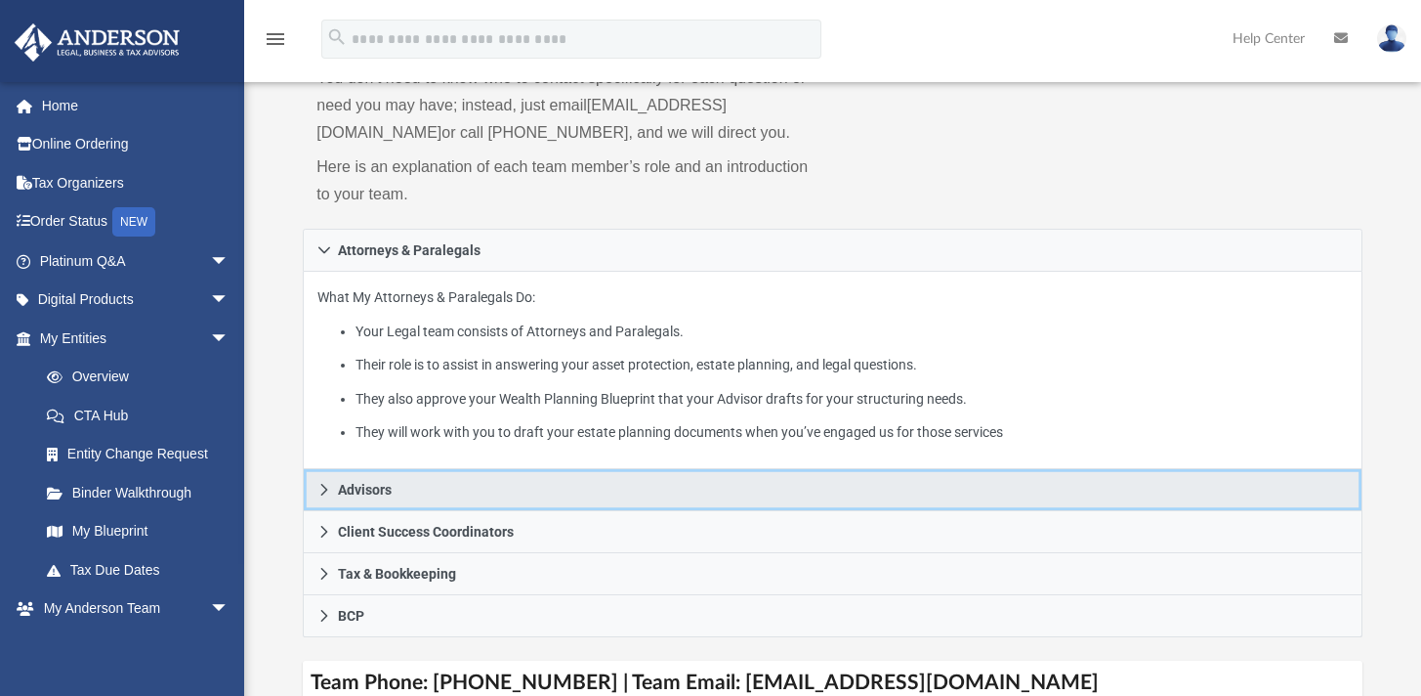
click at [325, 496] on icon at bounding box center [324, 490] width 14 height 14
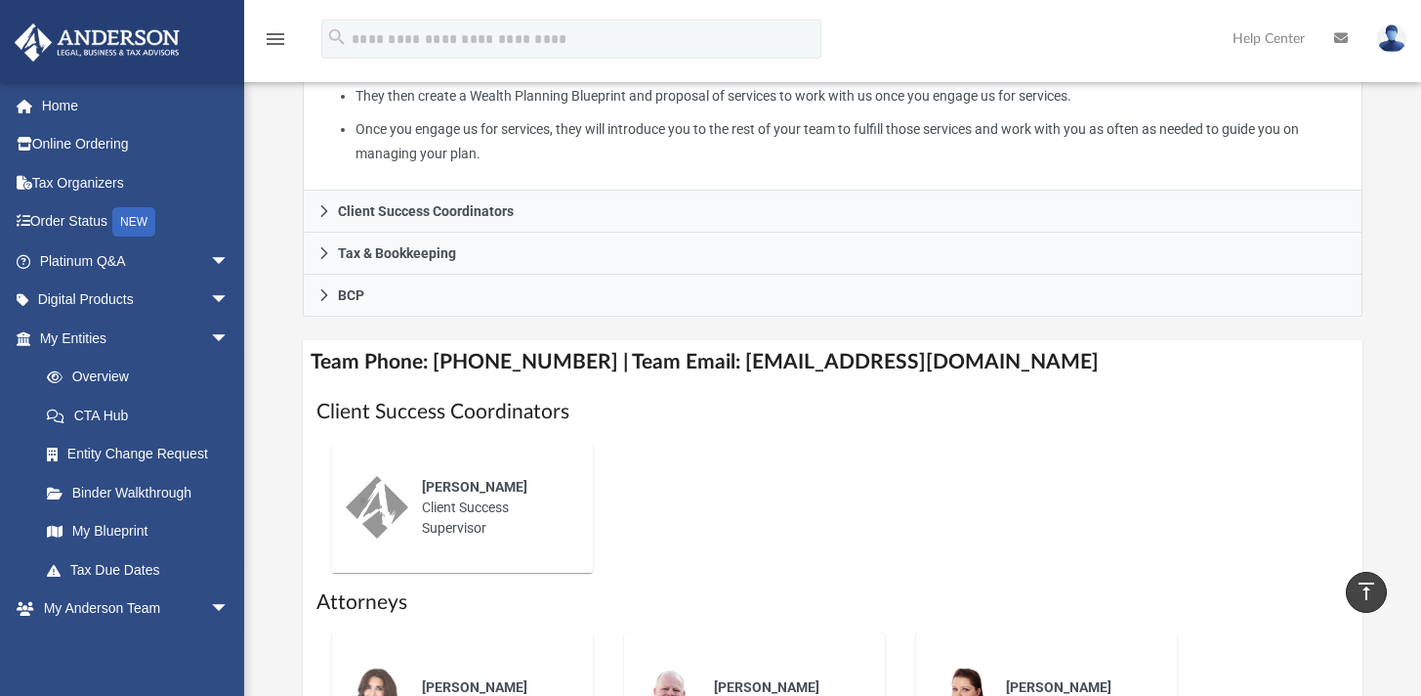
scroll to position [528, 0]
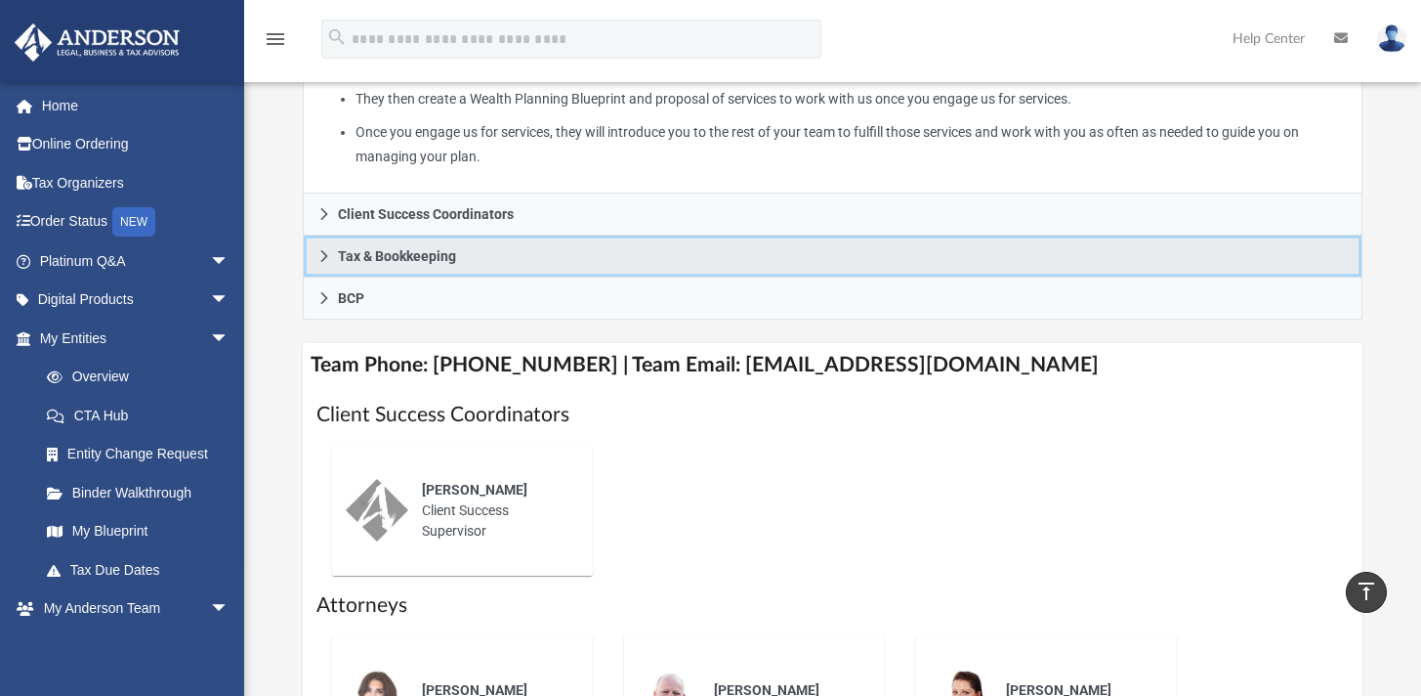
click at [324, 263] on icon at bounding box center [324, 256] width 14 height 14
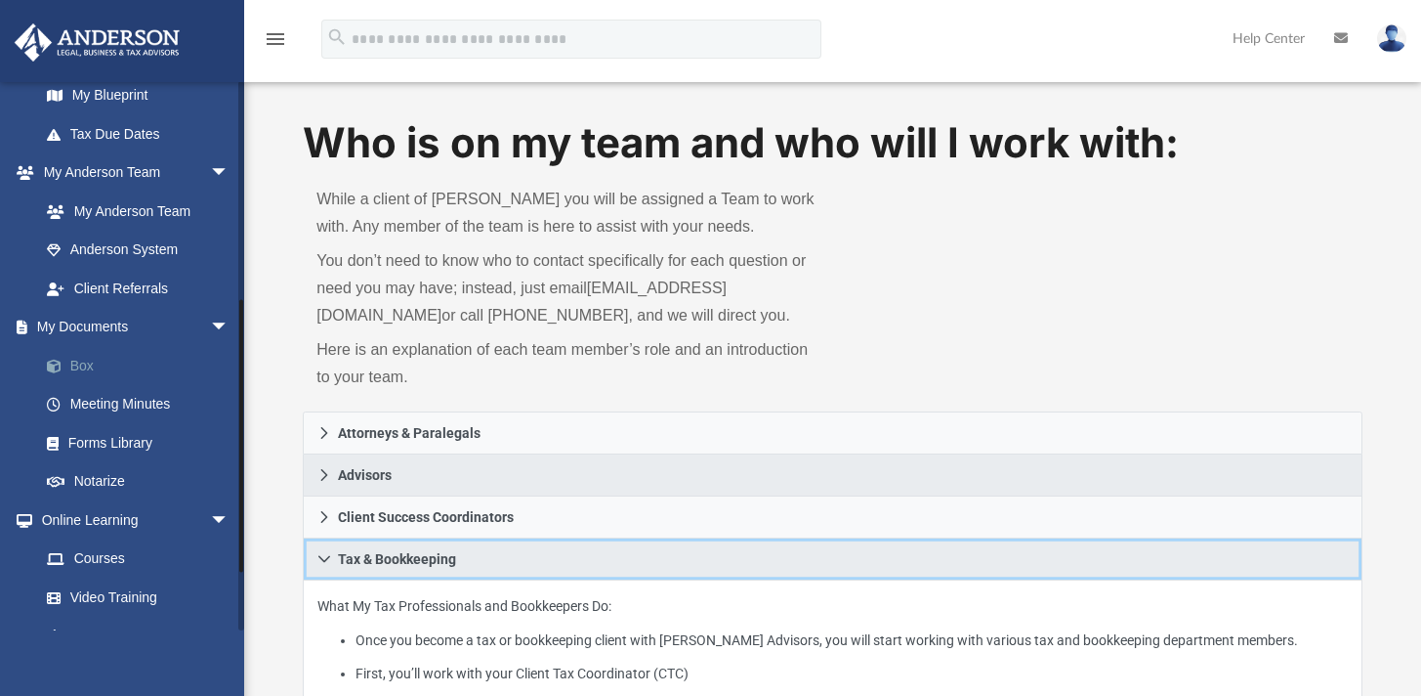
scroll to position [0, 0]
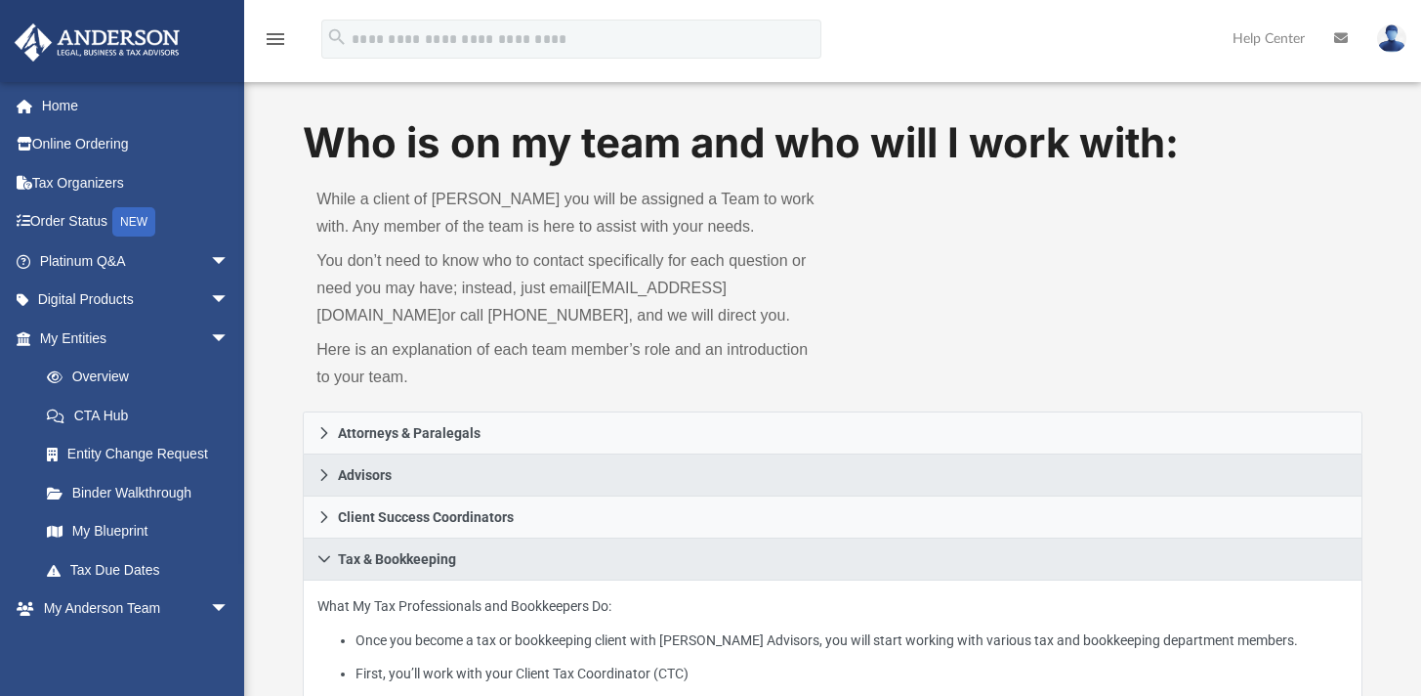
click at [536, 391] on p "Here is an explanation of each team member’s role and an introduction to your t…" at bounding box center [568, 363] width 502 height 55
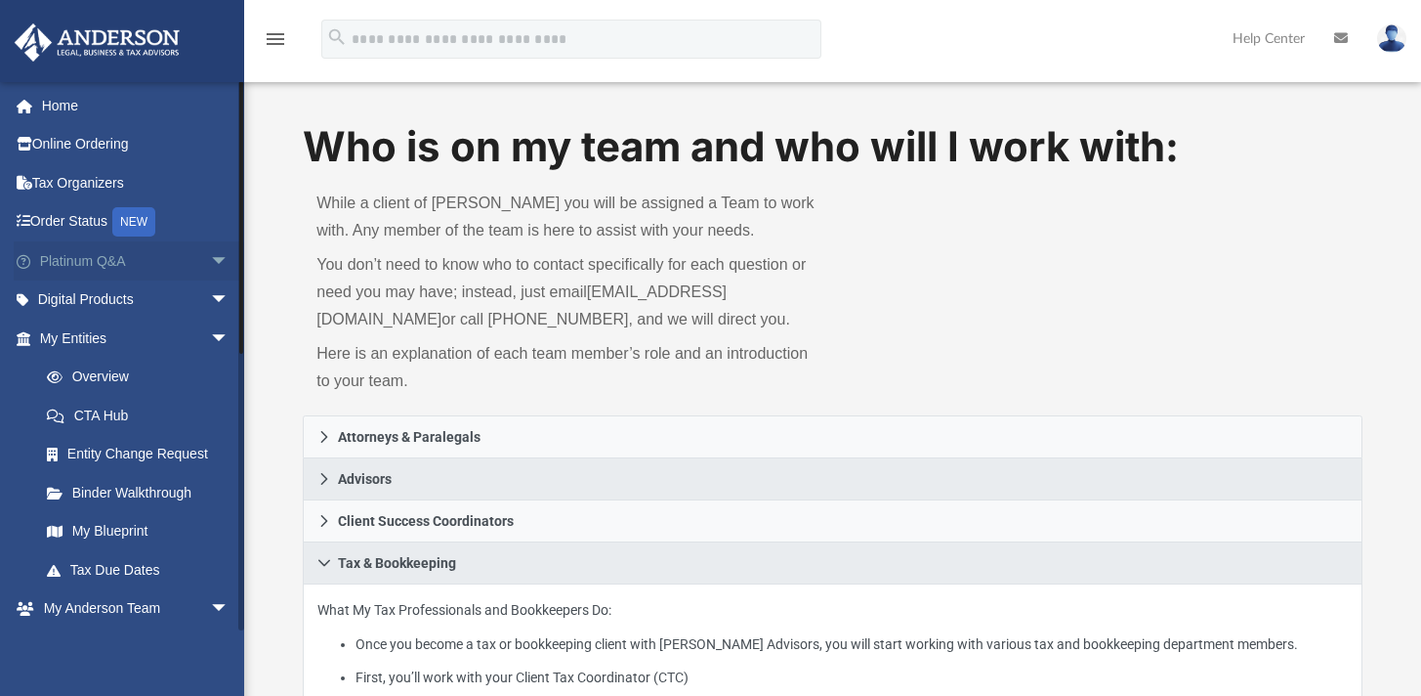
click at [210, 267] on span "arrow_drop_down" at bounding box center [229, 261] width 39 height 40
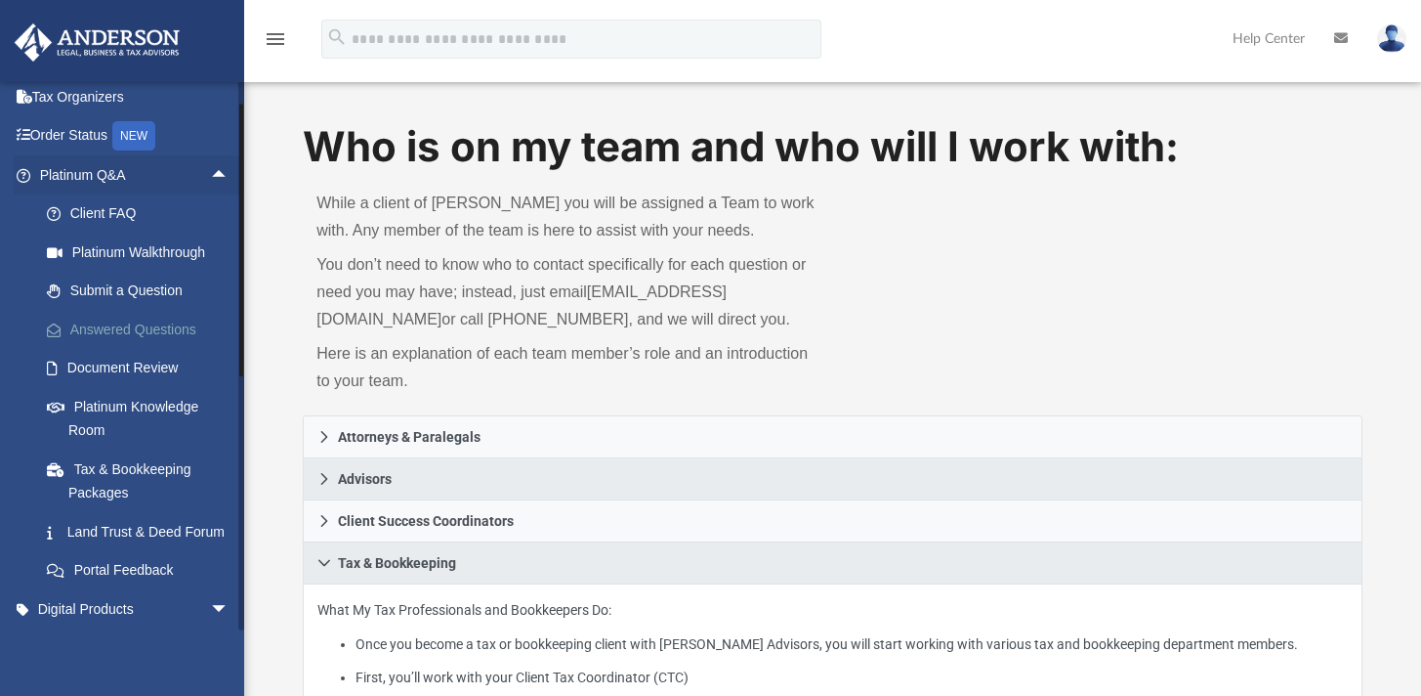
scroll to position [91, 0]
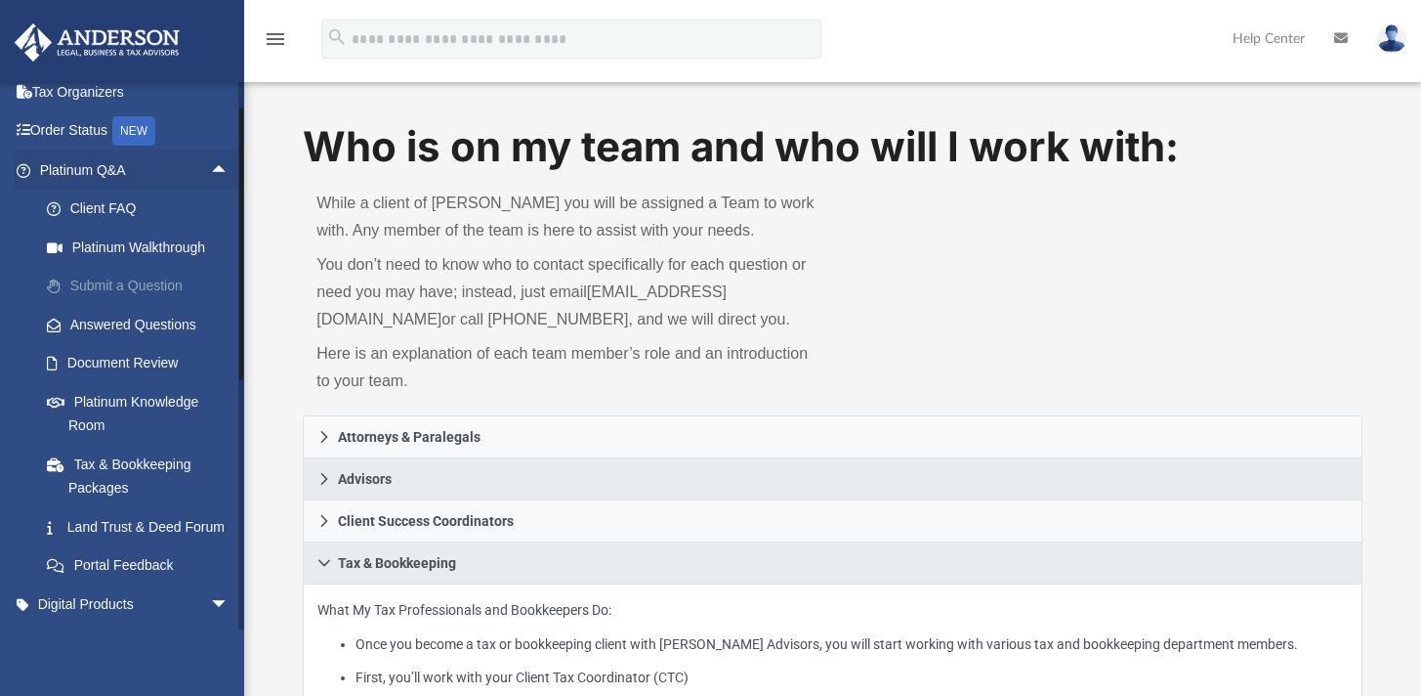
click at [157, 288] on link "Submit a Question" at bounding box center [143, 286] width 232 height 39
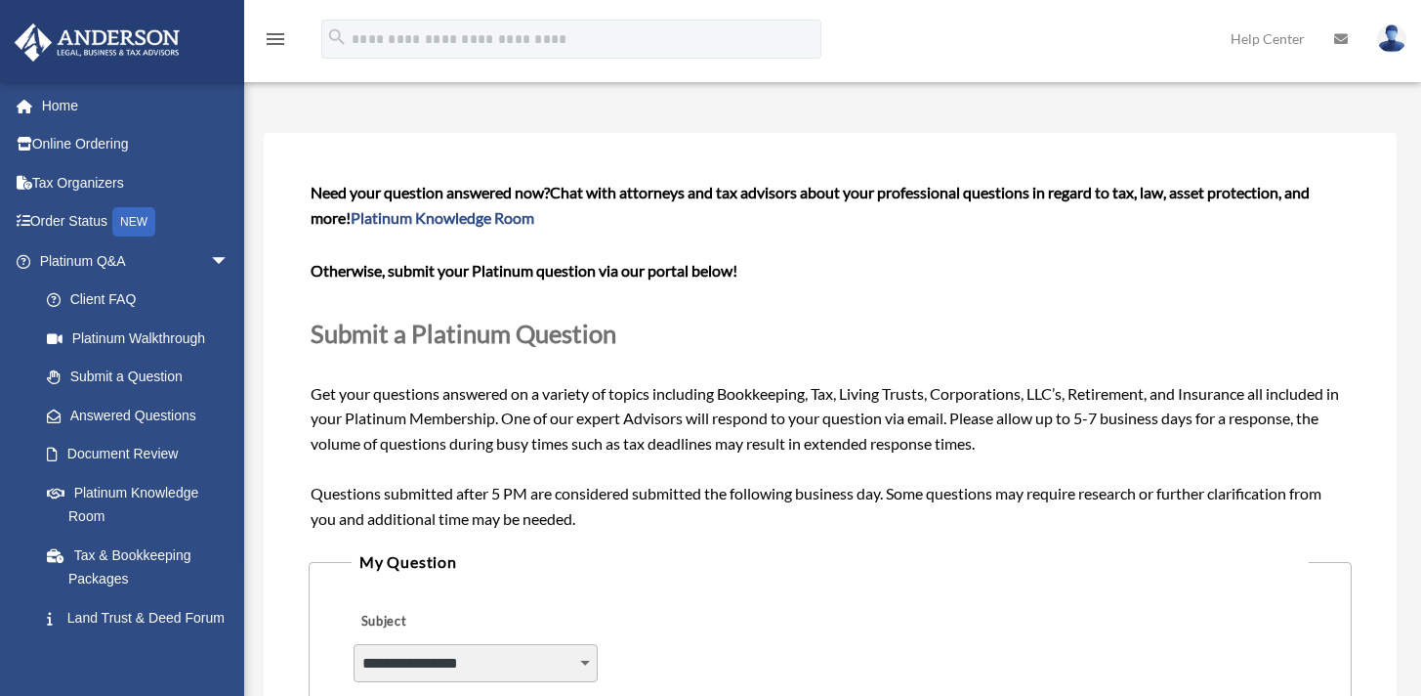
scroll to position [132, 0]
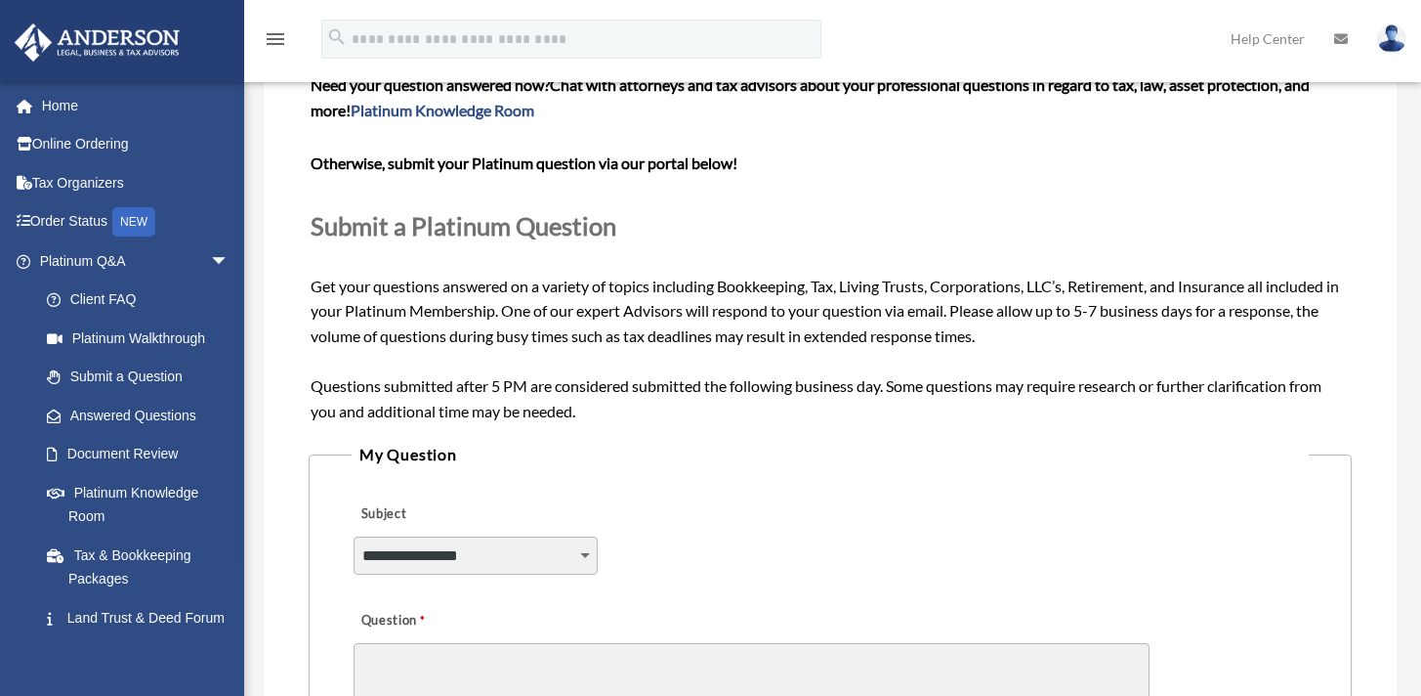
click at [454, 543] on select "**********" at bounding box center [476, 554] width 244 height 37
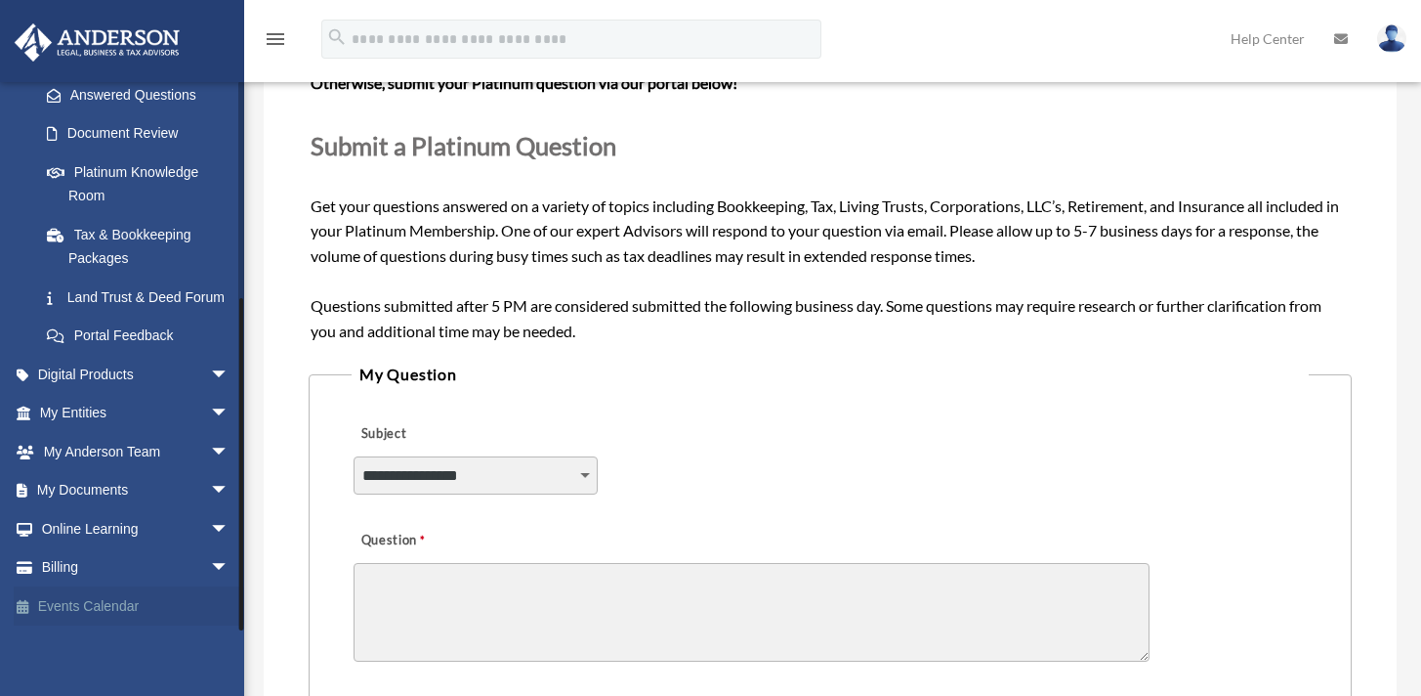
scroll to position [344, 0]
click at [210, 495] on span "arrow_drop_down" at bounding box center [229, 491] width 39 height 40
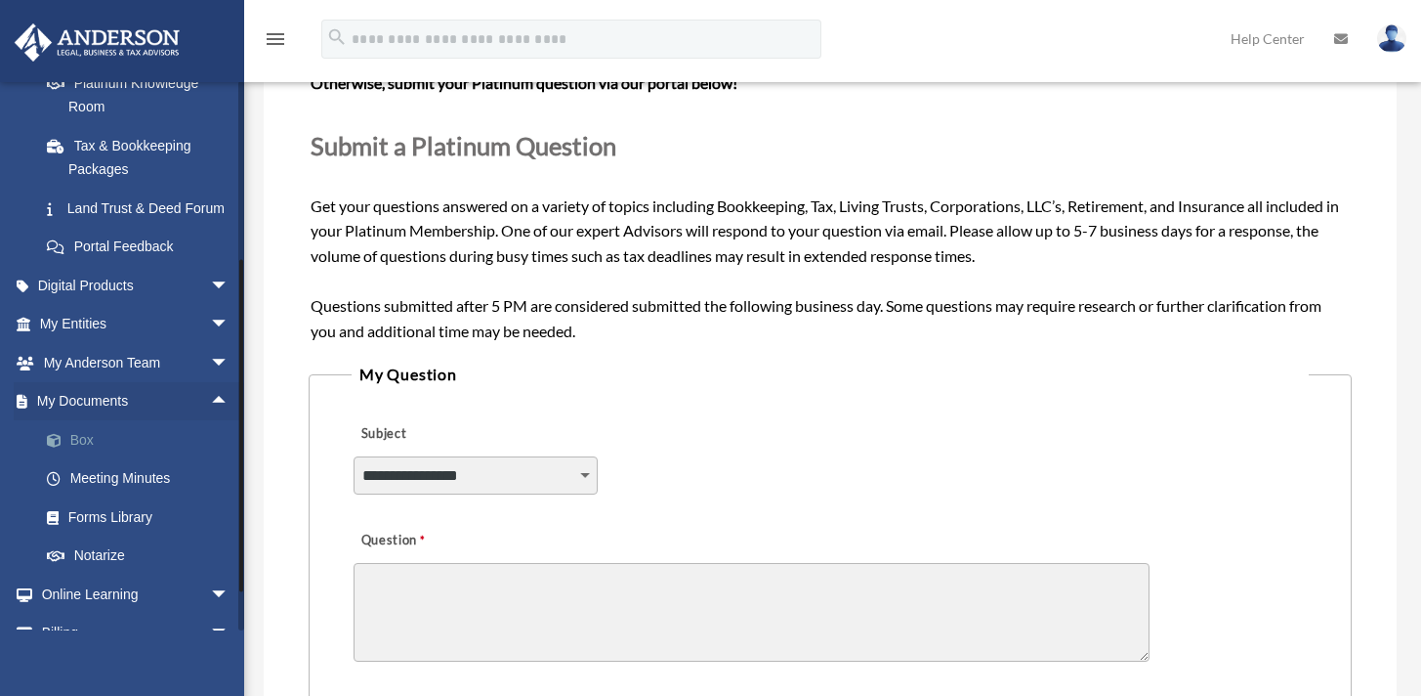
scroll to position [409, 0]
click at [74, 459] on link "Box" at bounding box center [143, 439] width 232 height 39
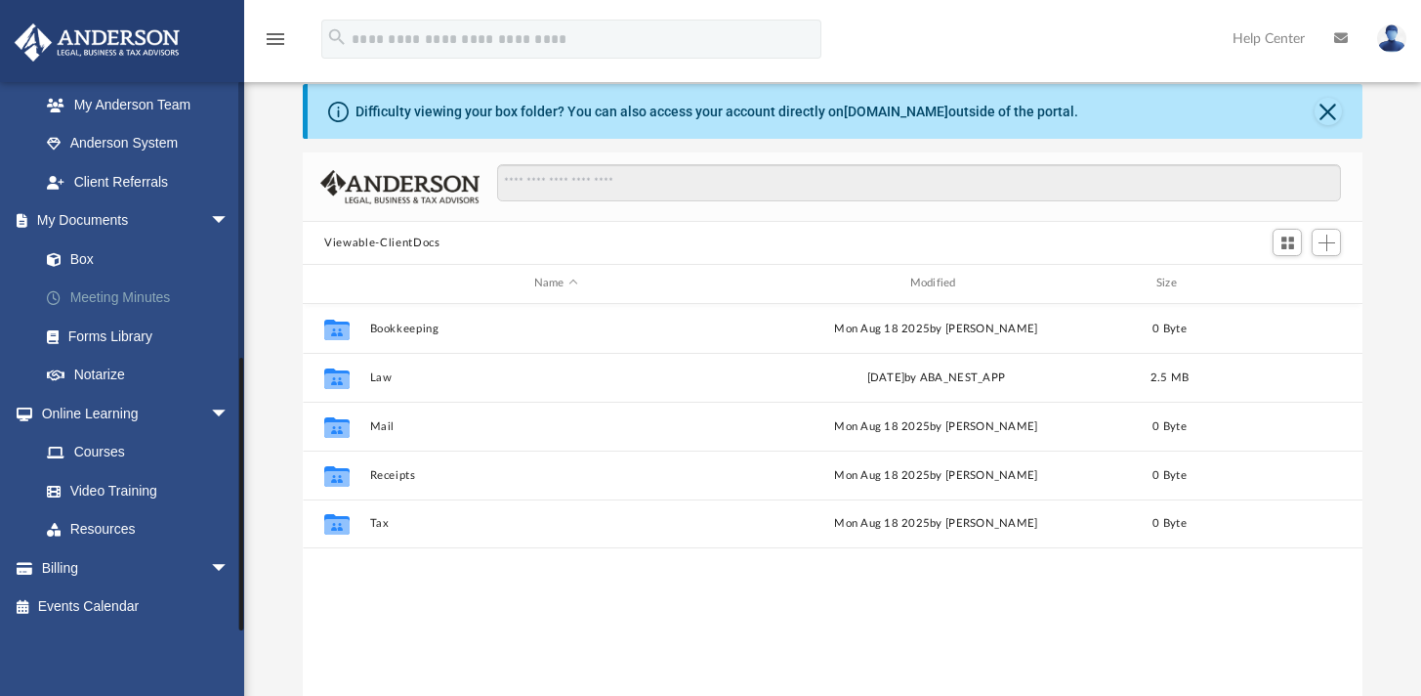
scroll to position [131, 0]
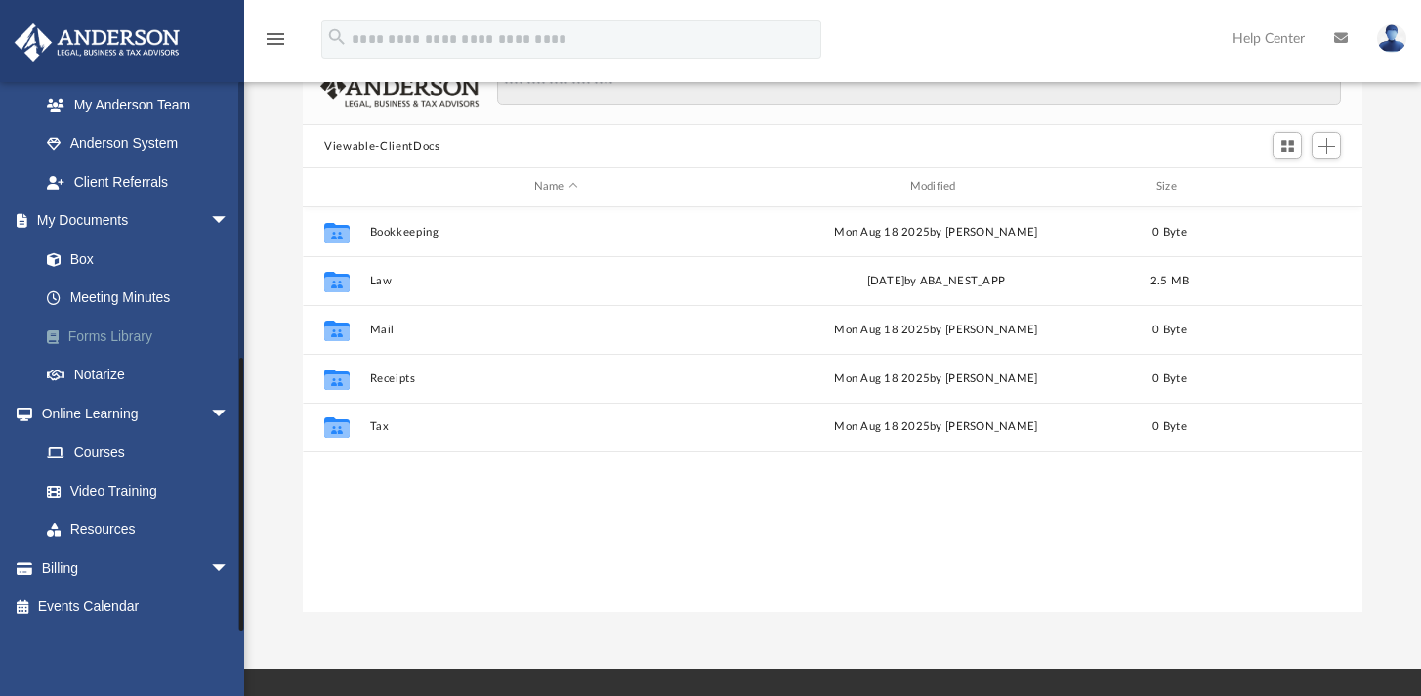
click at [128, 331] on link "Forms Library" at bounding box center [143, 336] width 232 height 39
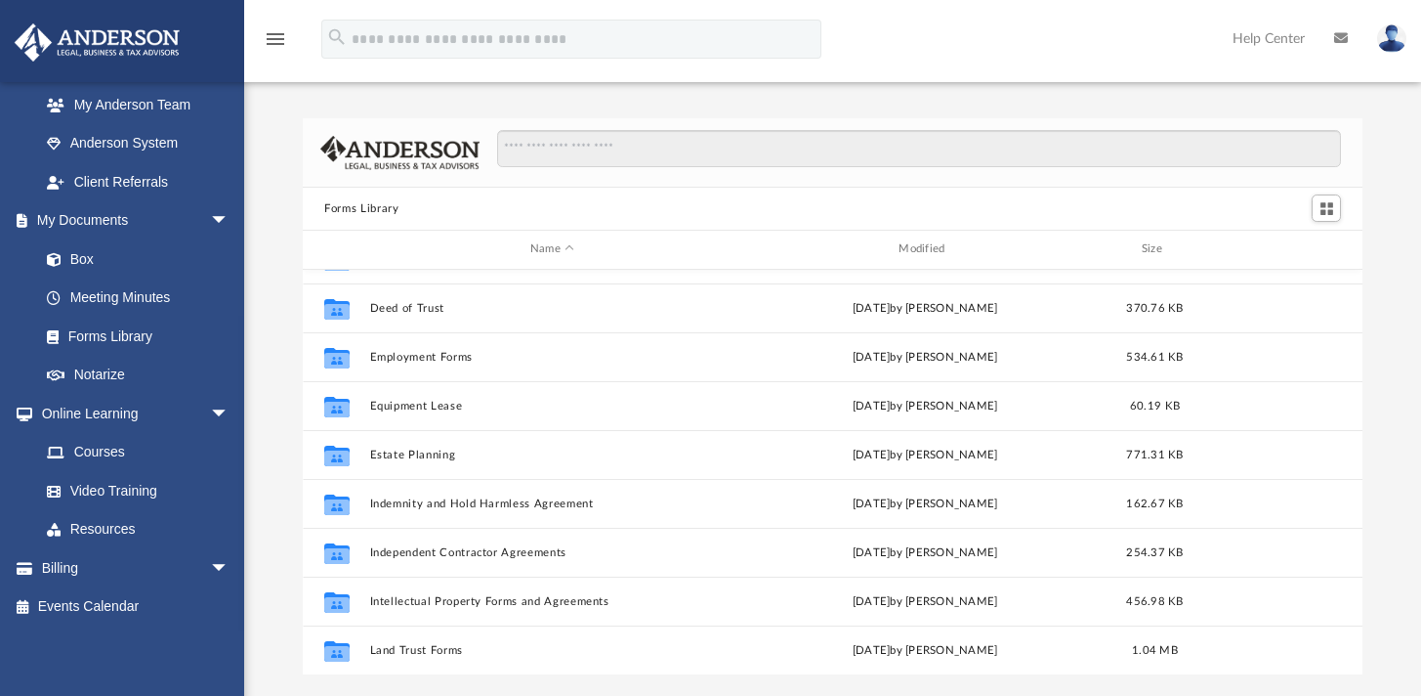
scroll to position [471, 0]
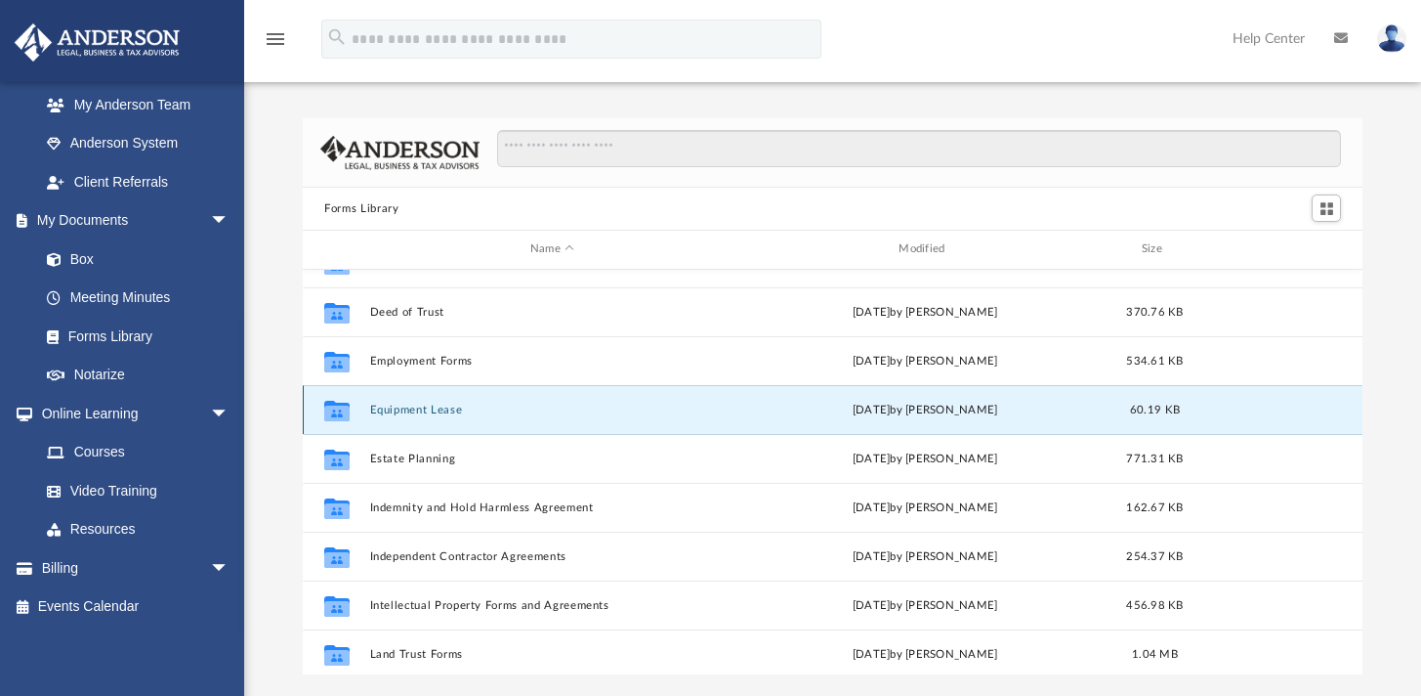
click at [436, 409] on button "Equipment Lease" at bounding box center [552, 409] width 364 height 13
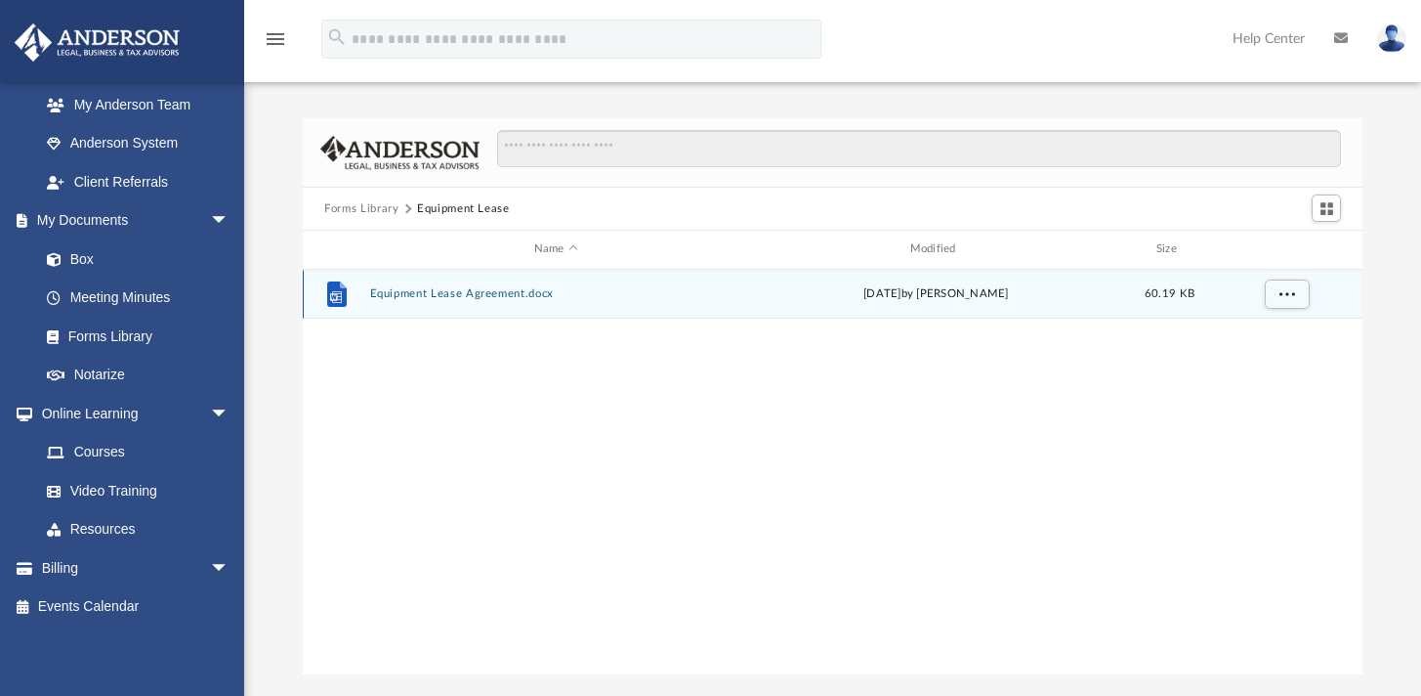
click at [440, 295] on button "Equipment Lease Agreement.docx" at bounding box center [556, 293] width 372 height 13
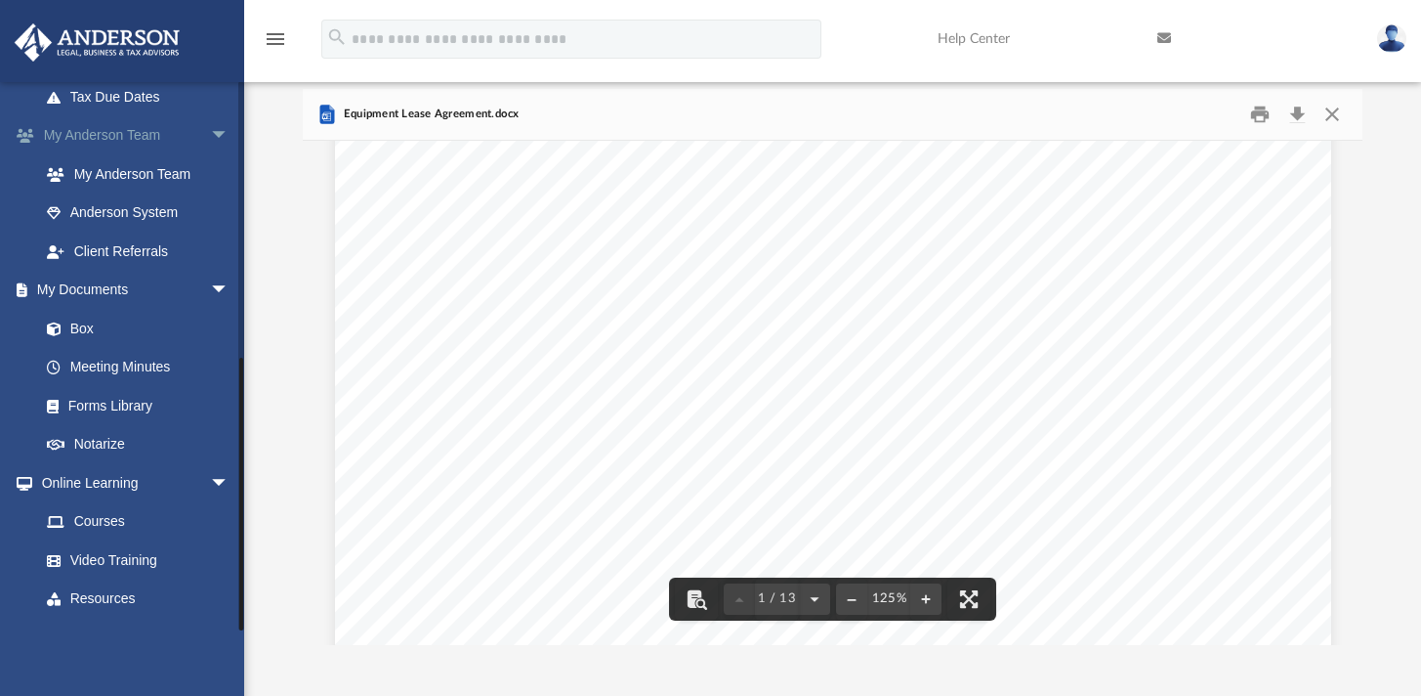
scroll to position [542, 0]
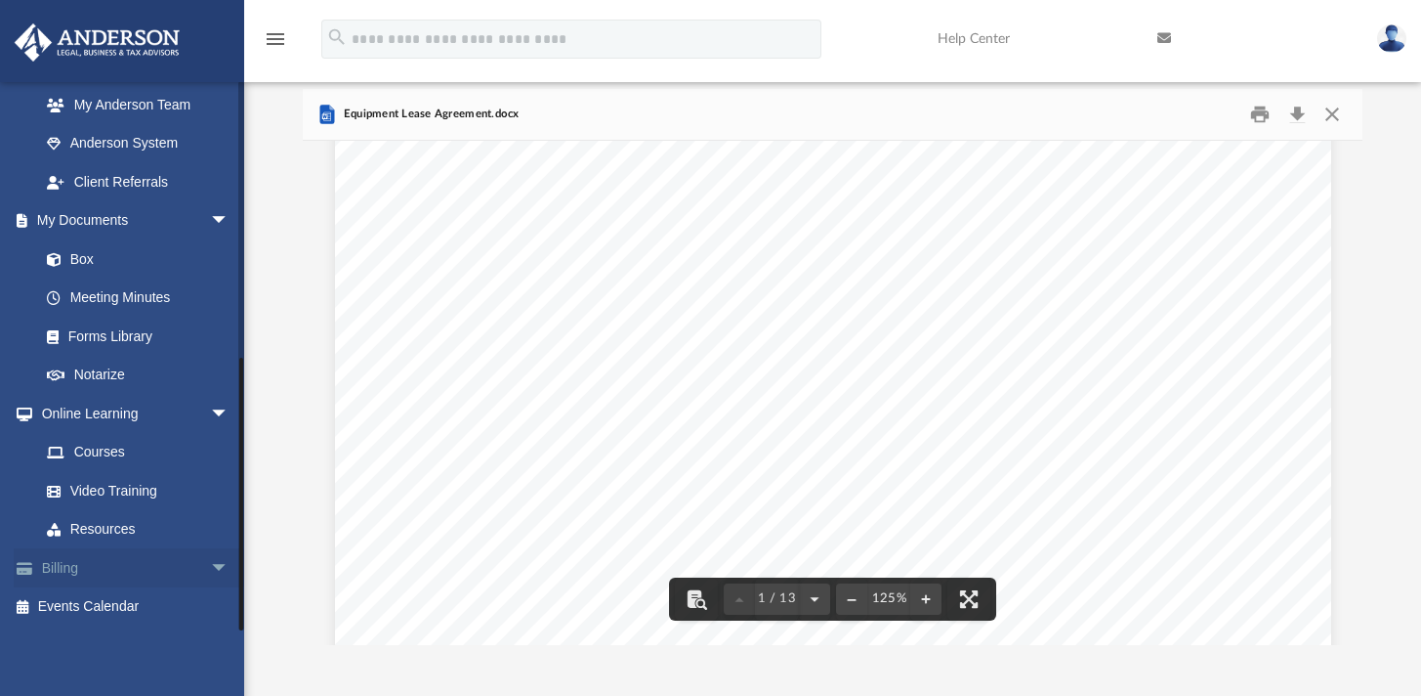
click at [100, 564] on link "Billing arrow_drop_down" at bounding box center [136, 567] width 245 height 39
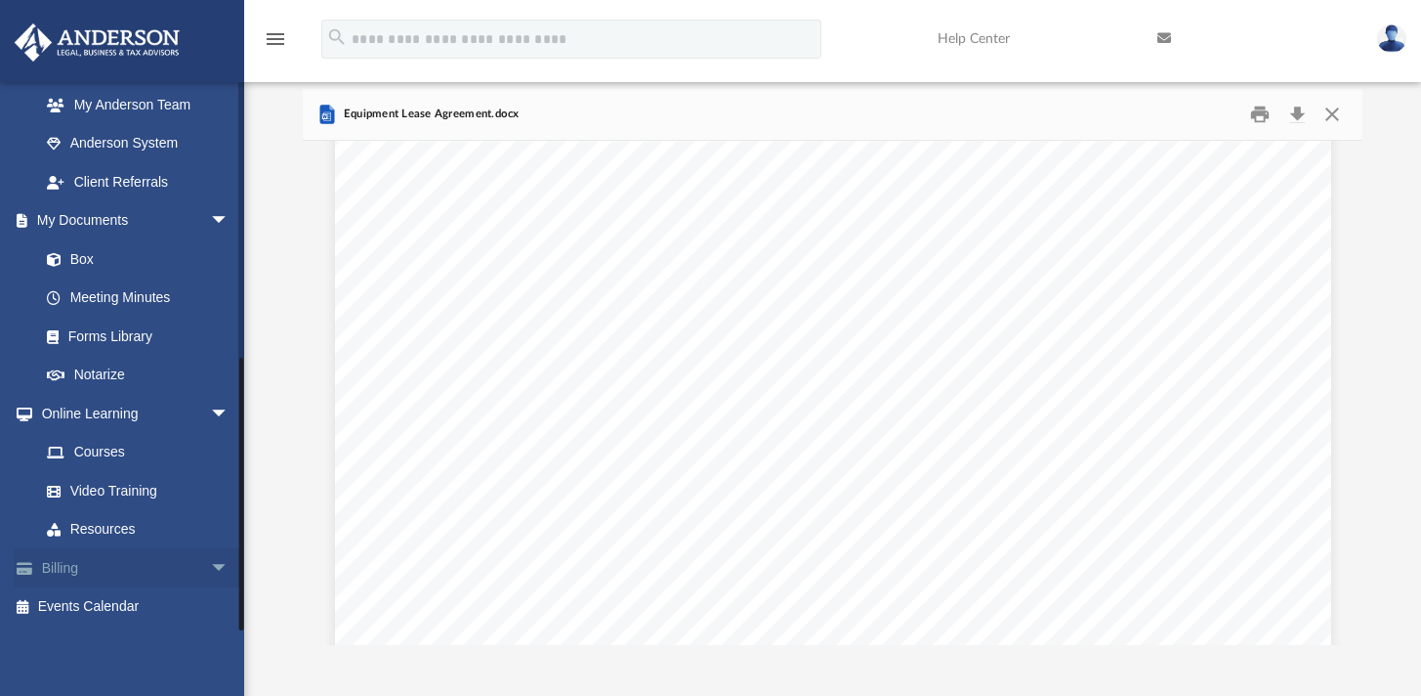
click at [210, 563] on span "arrow_drop_down" at bounding box center [229, 568] width 39 height 40
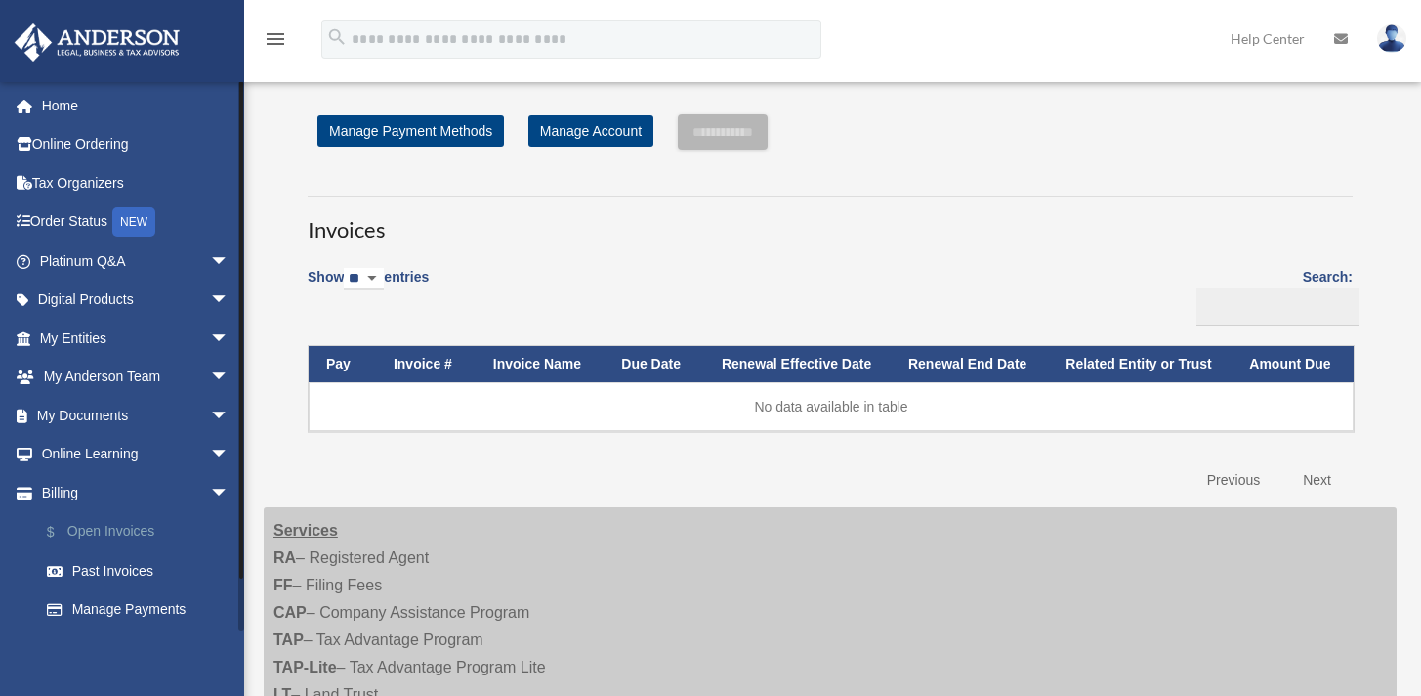
click at [129, 527] on link "$ Open Invoices" at bounding box center [143, 532] width 232 height 40
click at [118, 571] on link "Past Invoices" at bounding box center [143, 570] width 232 height 39
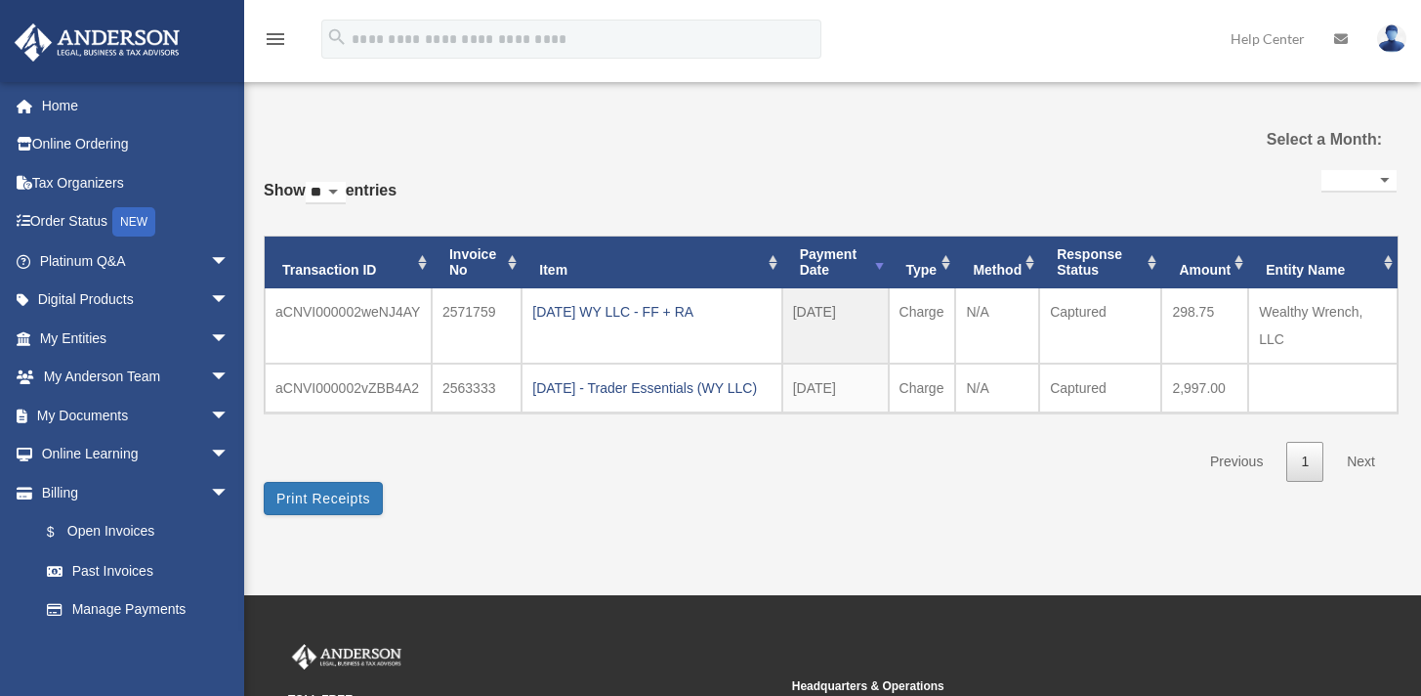
select select
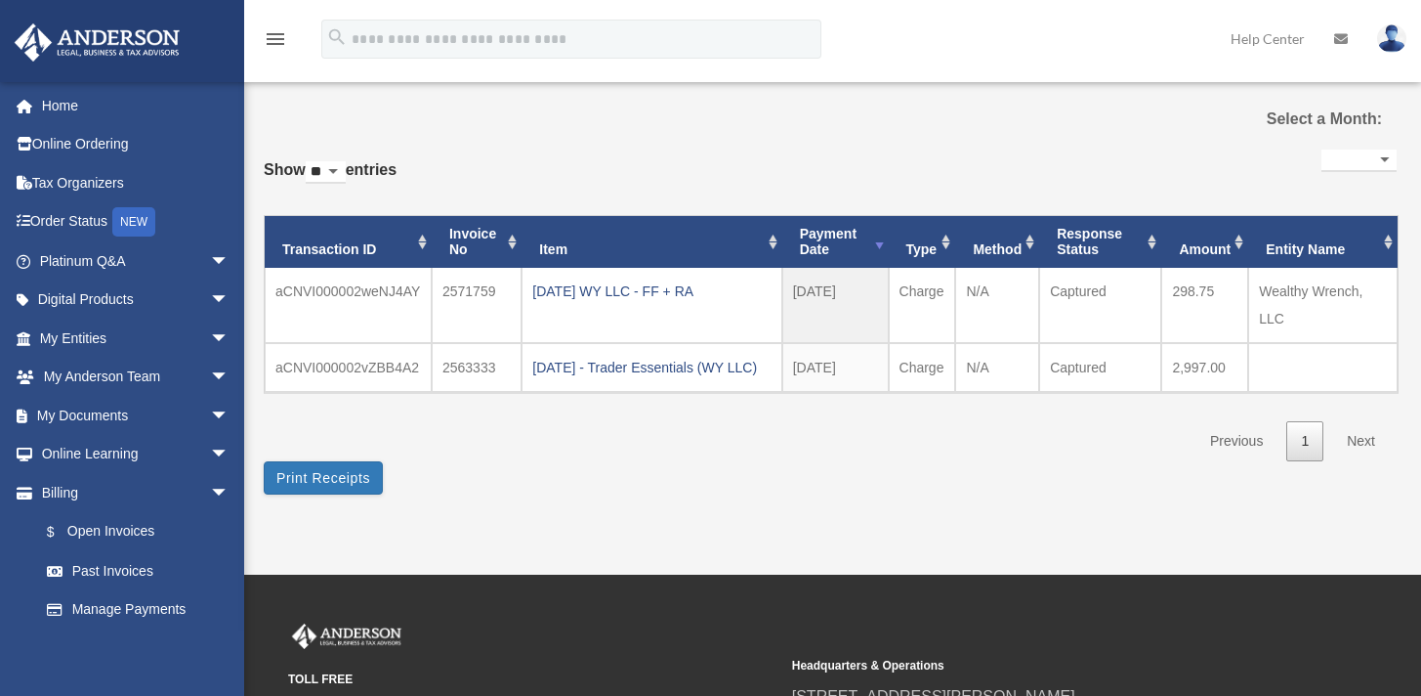
scroll to position [42, 0]
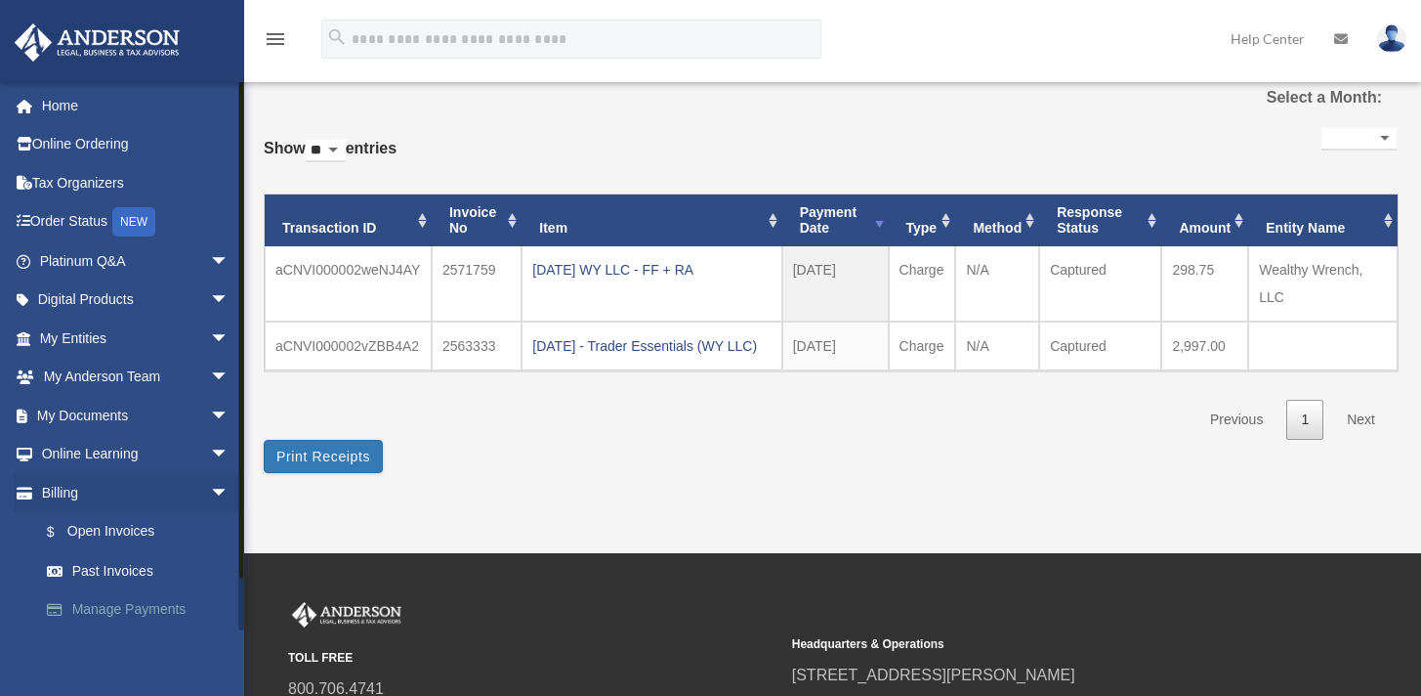
click at [140, 608] on link "Manage Payments" at bounding box center [143, 609] width 232 height 39
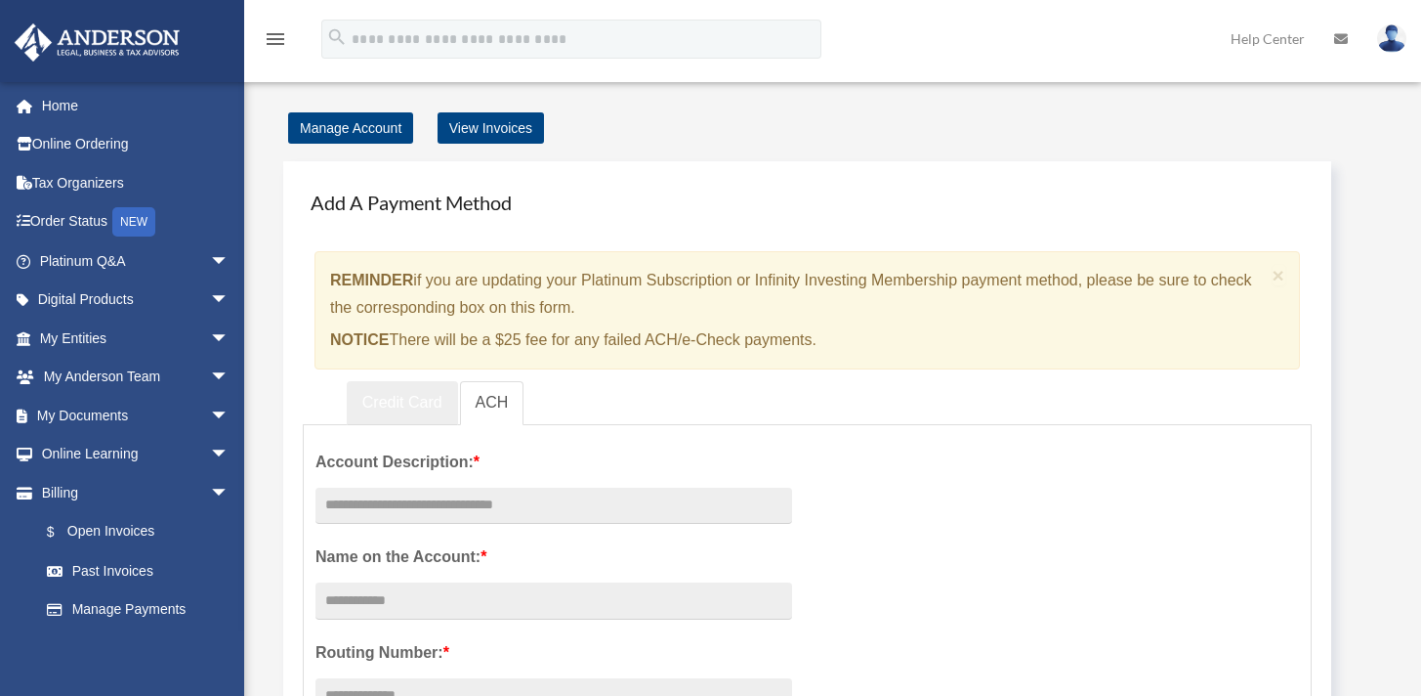
click at [387, 399] on link "Credit Card" at bounding box center [402, 403] width 111 height 44
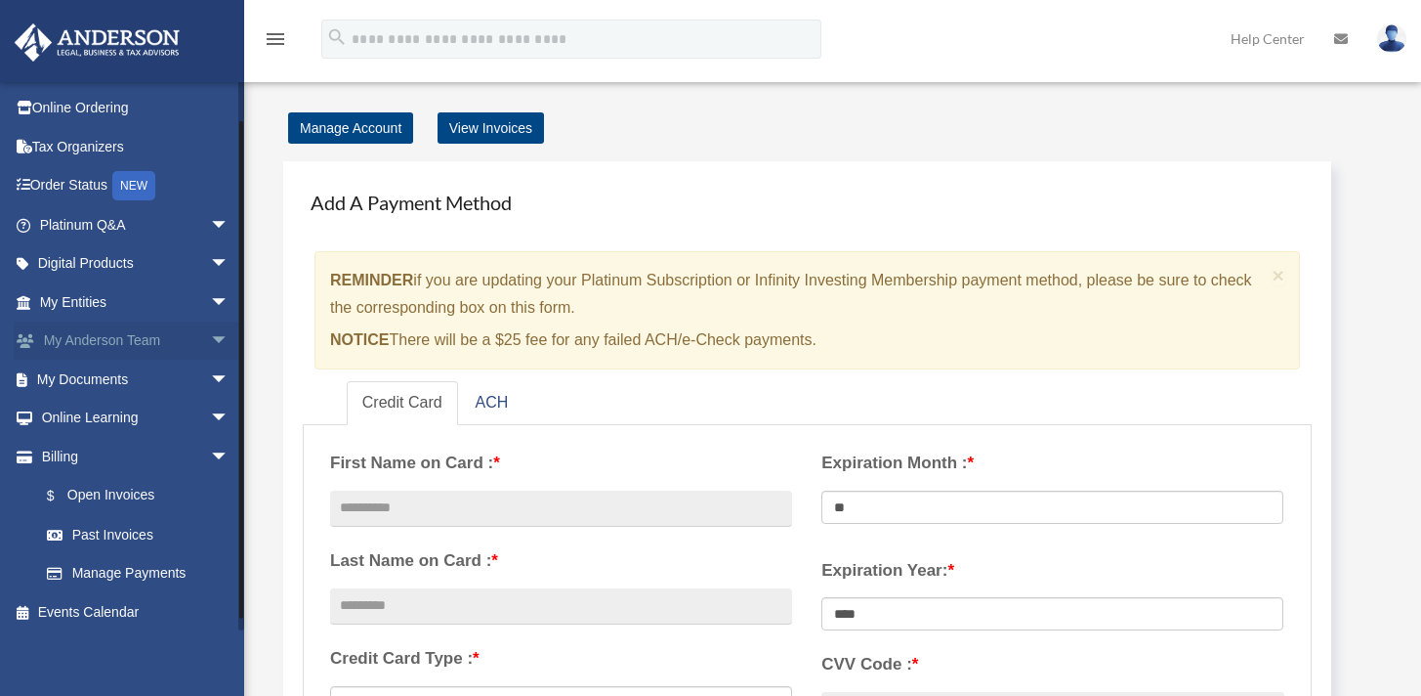
scroll to position [41, 0]
